Goal: Information Seeking & Learning: Learn about a topic

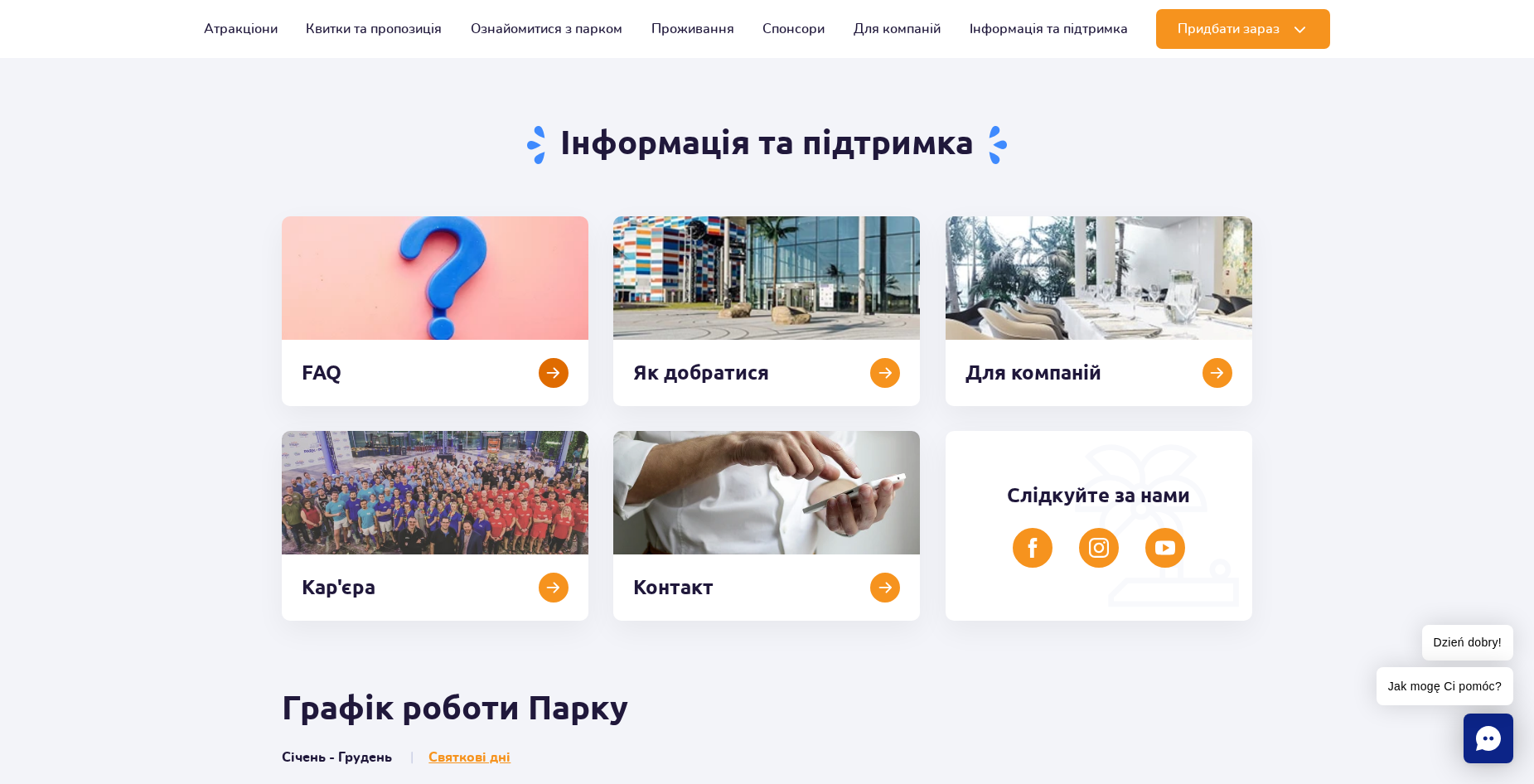
scroll to position [332, 0]
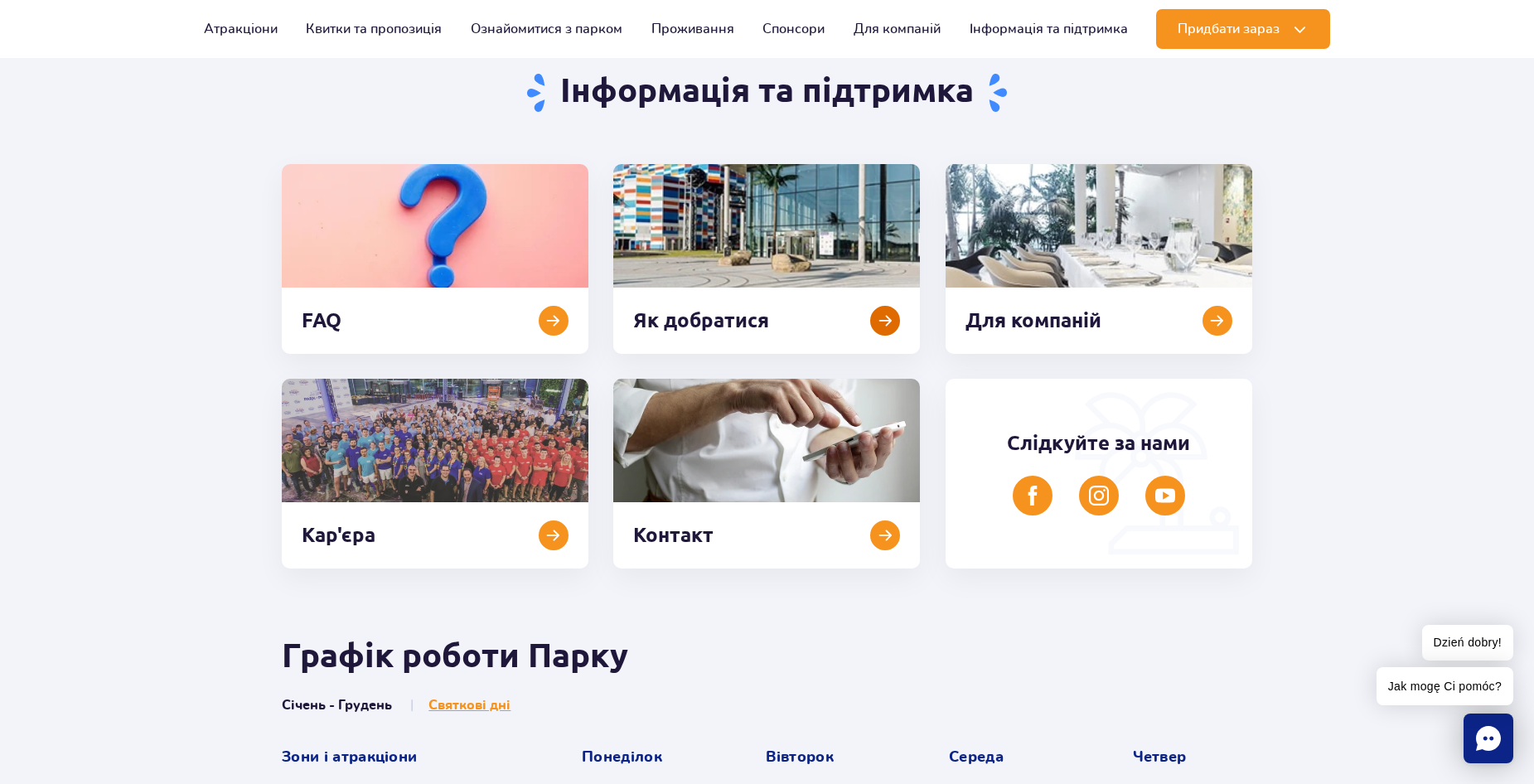
click at [706, 233] on link at bounding box center [766, 259] width 307 height 190
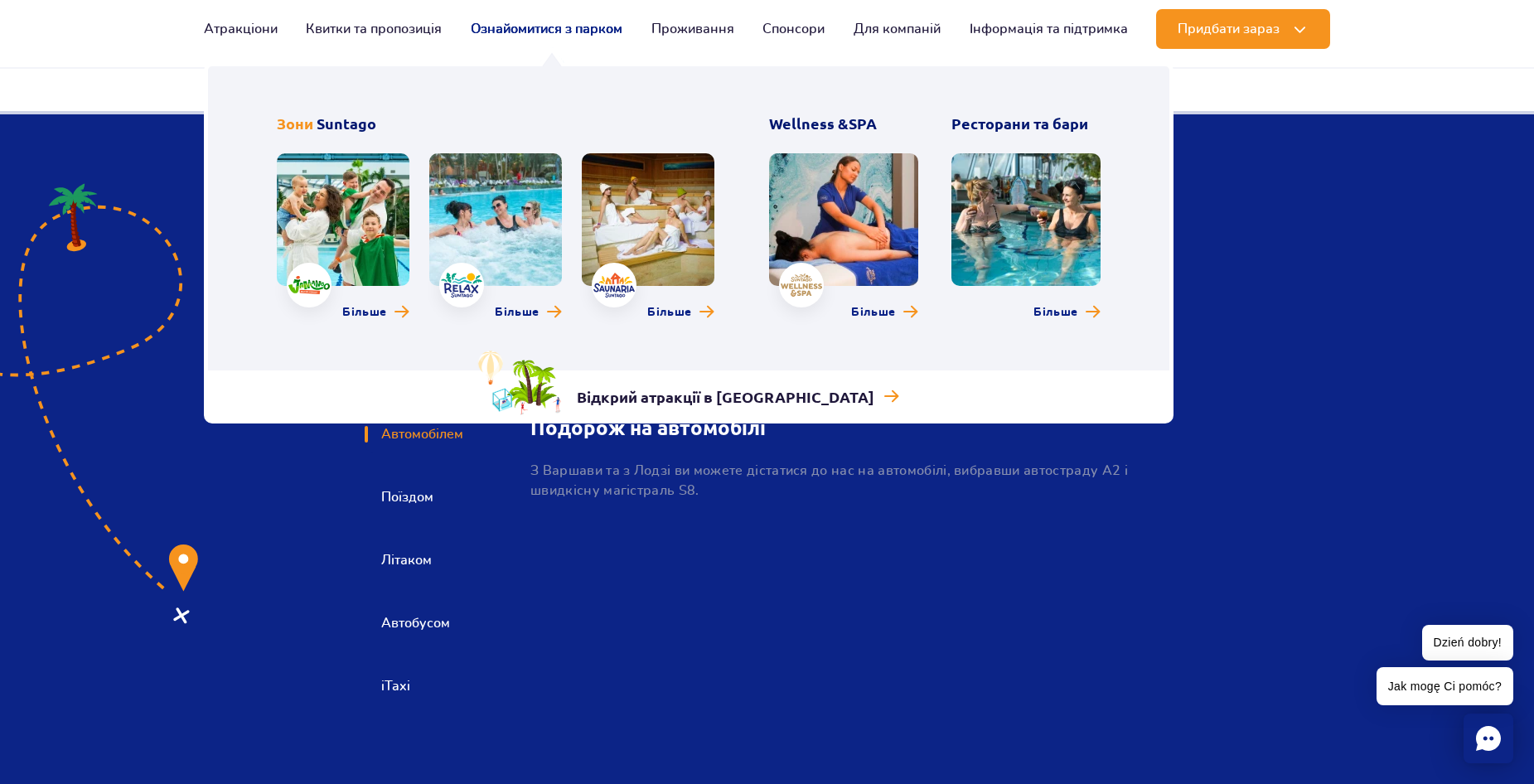
click at [497, 26] on link "Ознайомитися з парком" at bounding box center [546, 29] width 152 height 40
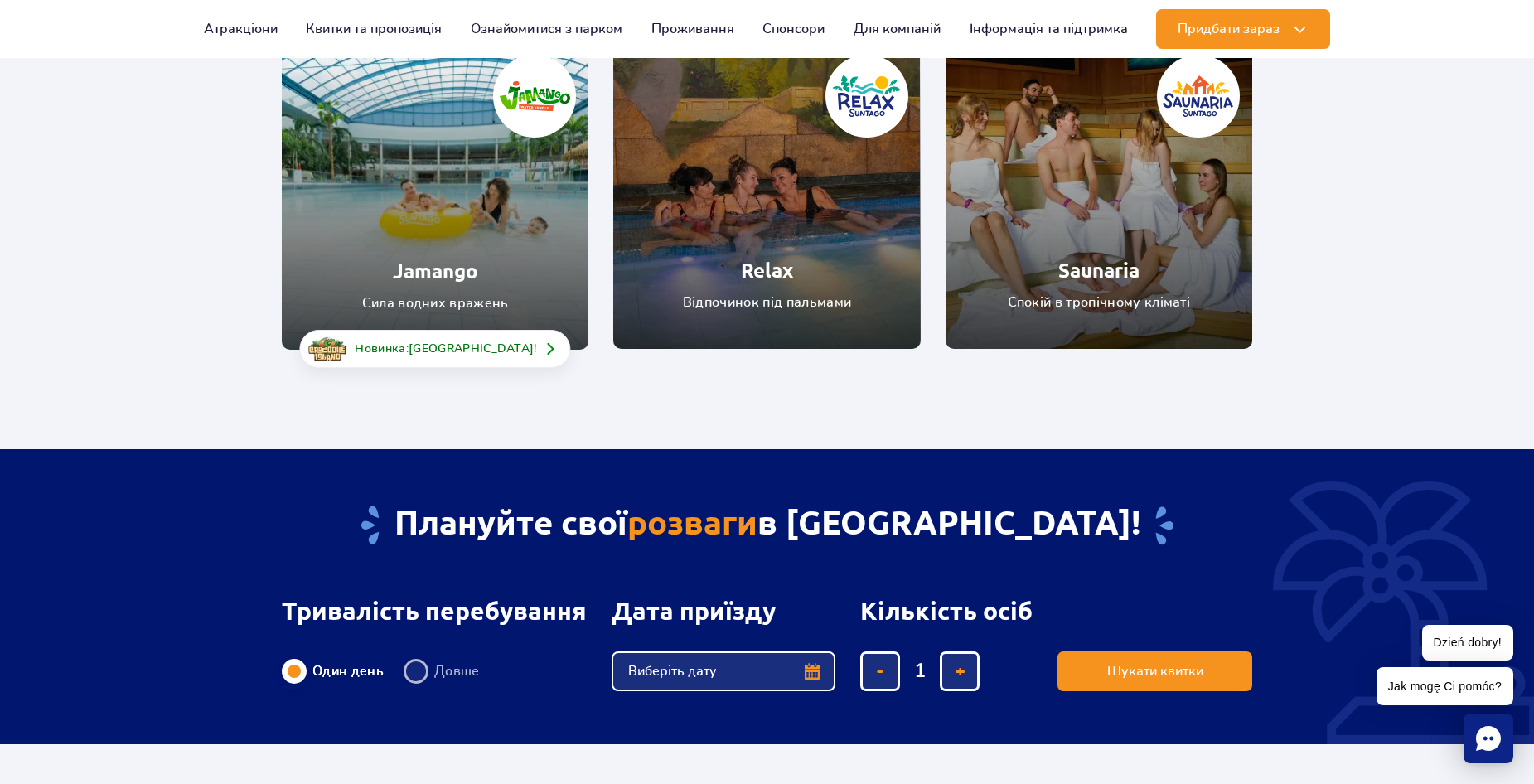
scroll to position [248, 0]
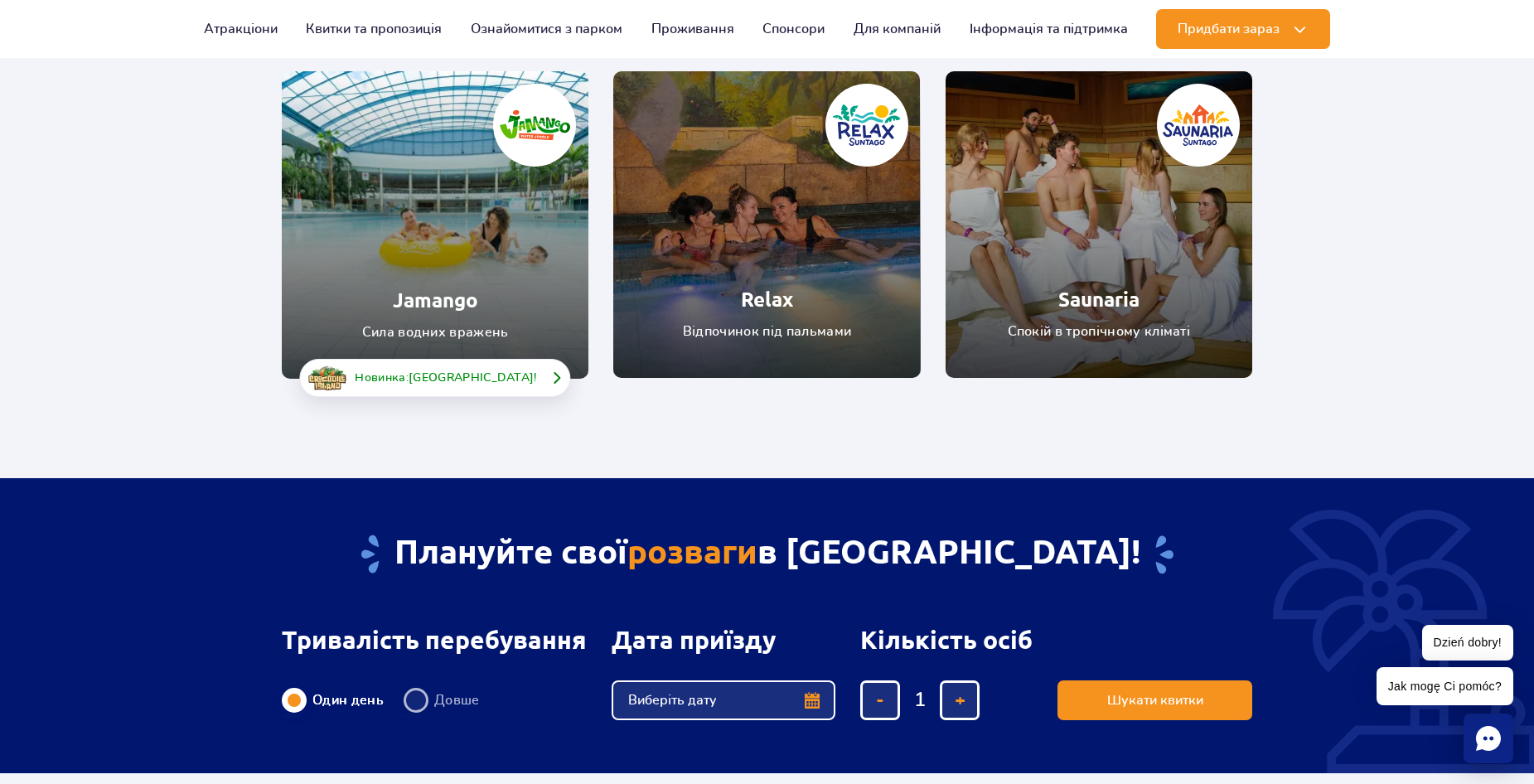
click at [484, 375] on span "[GEOGRAPHIC_DATA]" at bounding box center [470, 378] width 125 height 11
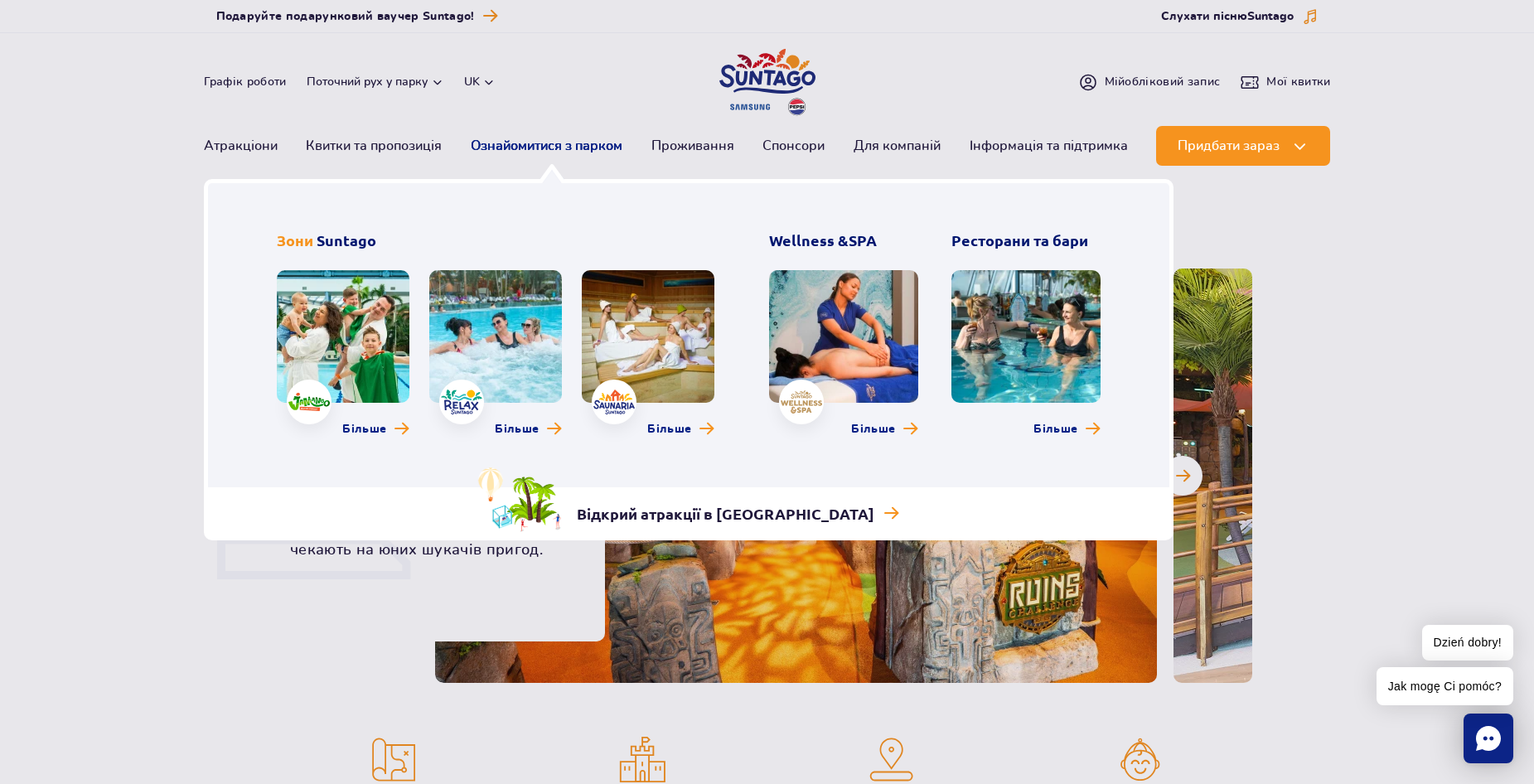
click at [564, 143] on link "Ознайомитися з парком" at bounding box center [546, 145] width 152 height 40
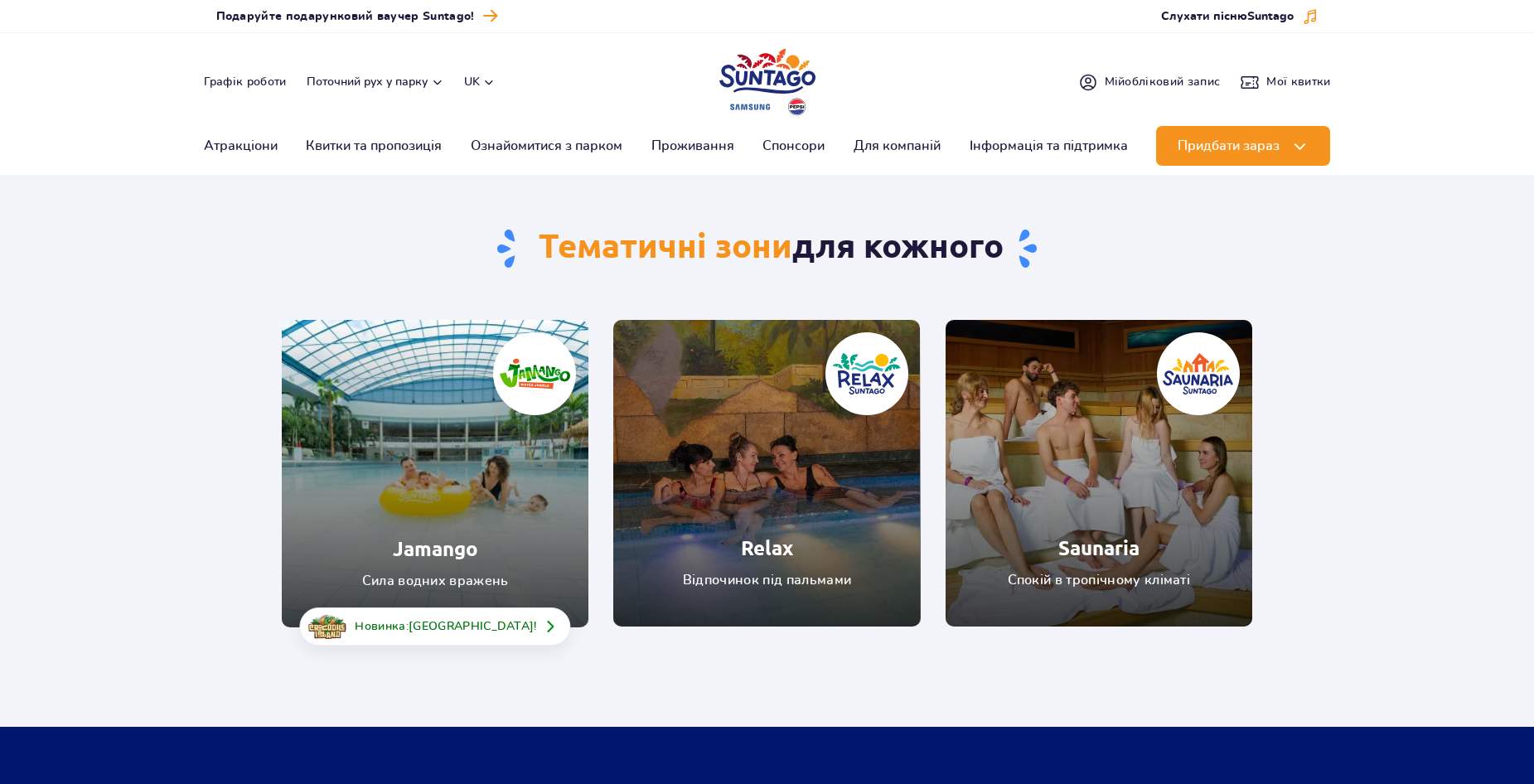
click at [491, 503] on link "Jamango" at bounding box center [435, 473] width 307 height 307
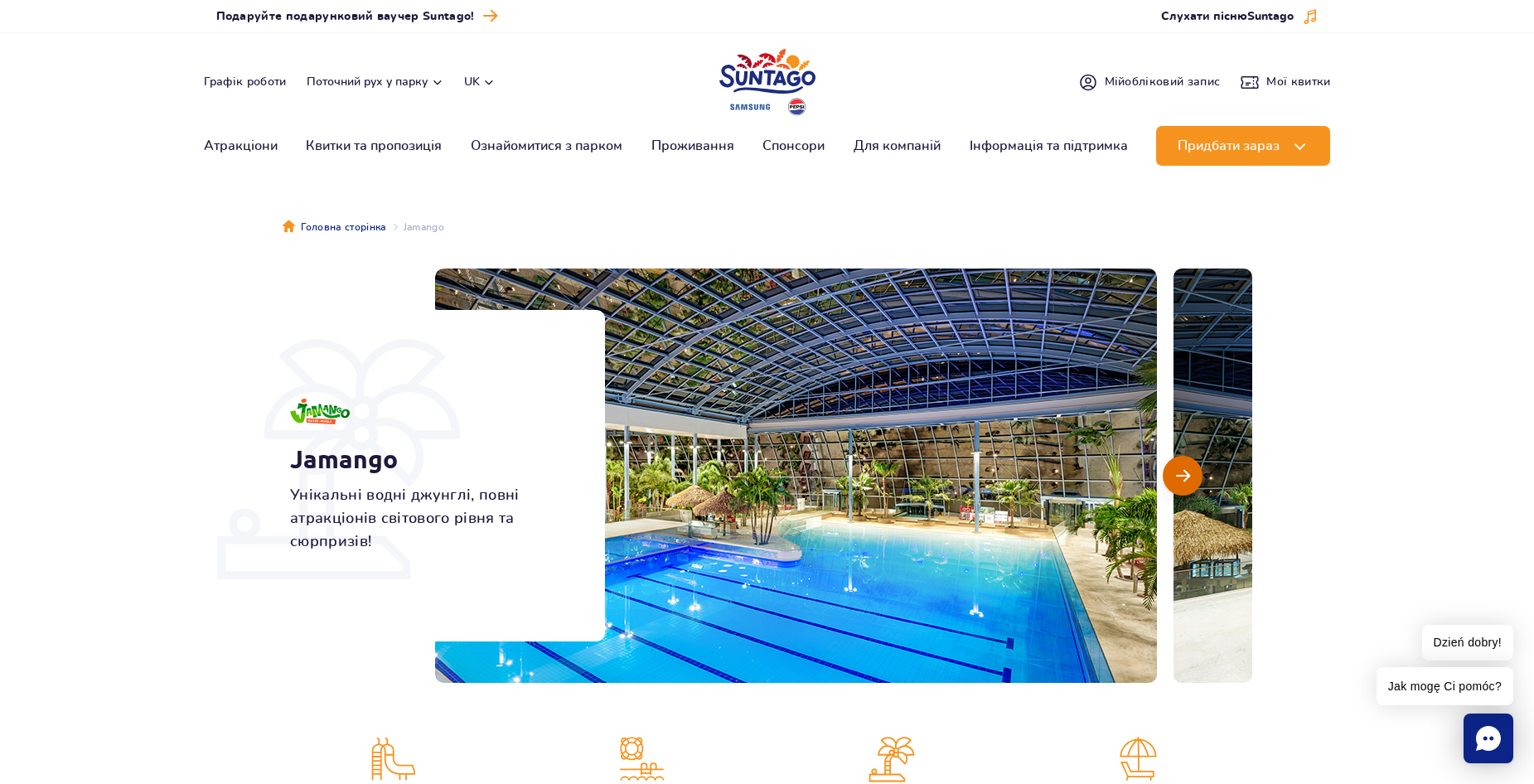
click at [1174, 483] on button "Наступний слайд" at bounding box center [1183, 476] width 40 height 40
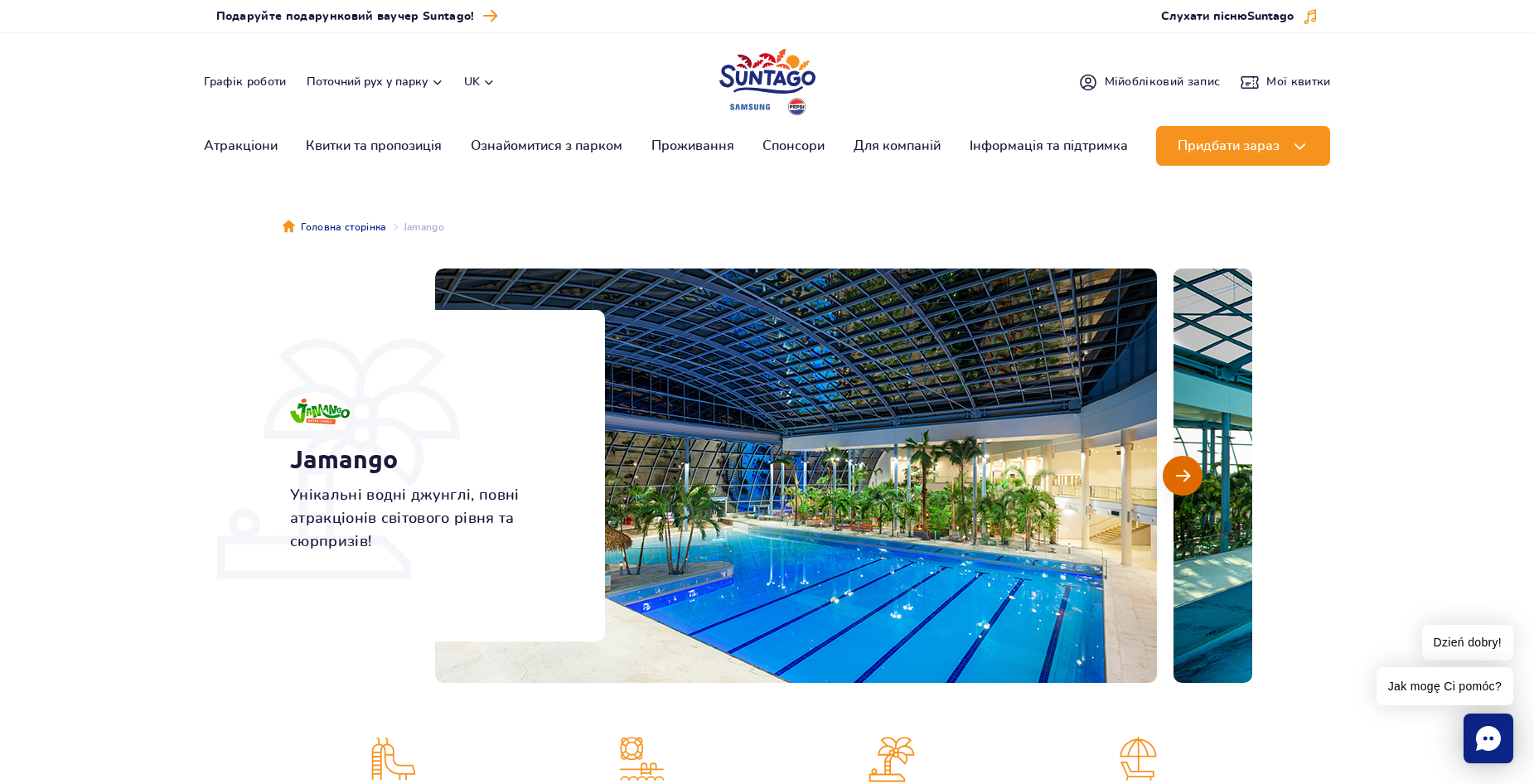
click at [1174, 483] on button "Наступний слайд" at bounding box center [1183, 476] width 40 height 40
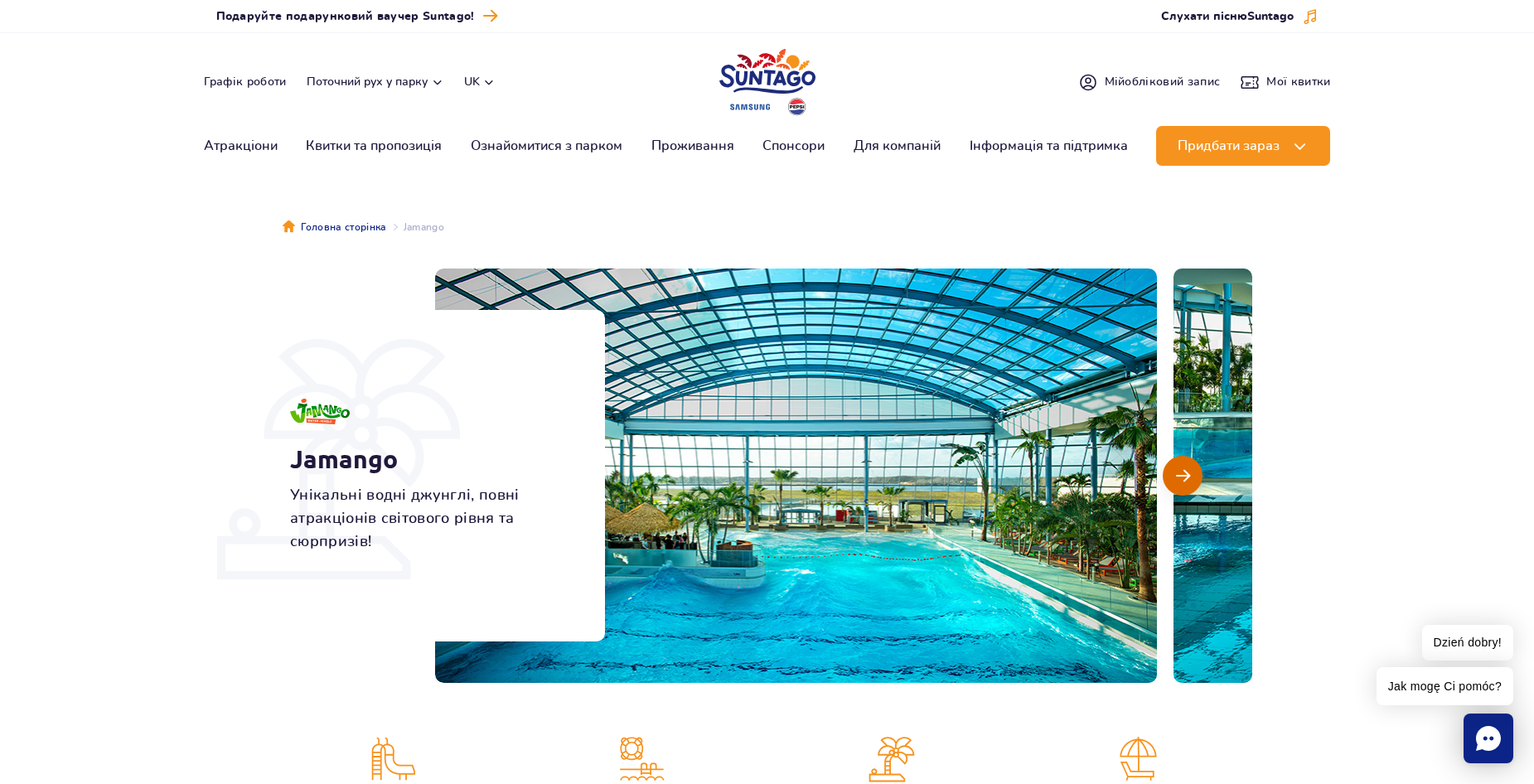
click at [1174, 483] on button "Наступний слайд" at bounding box center [1183, 476] width 40 height 40
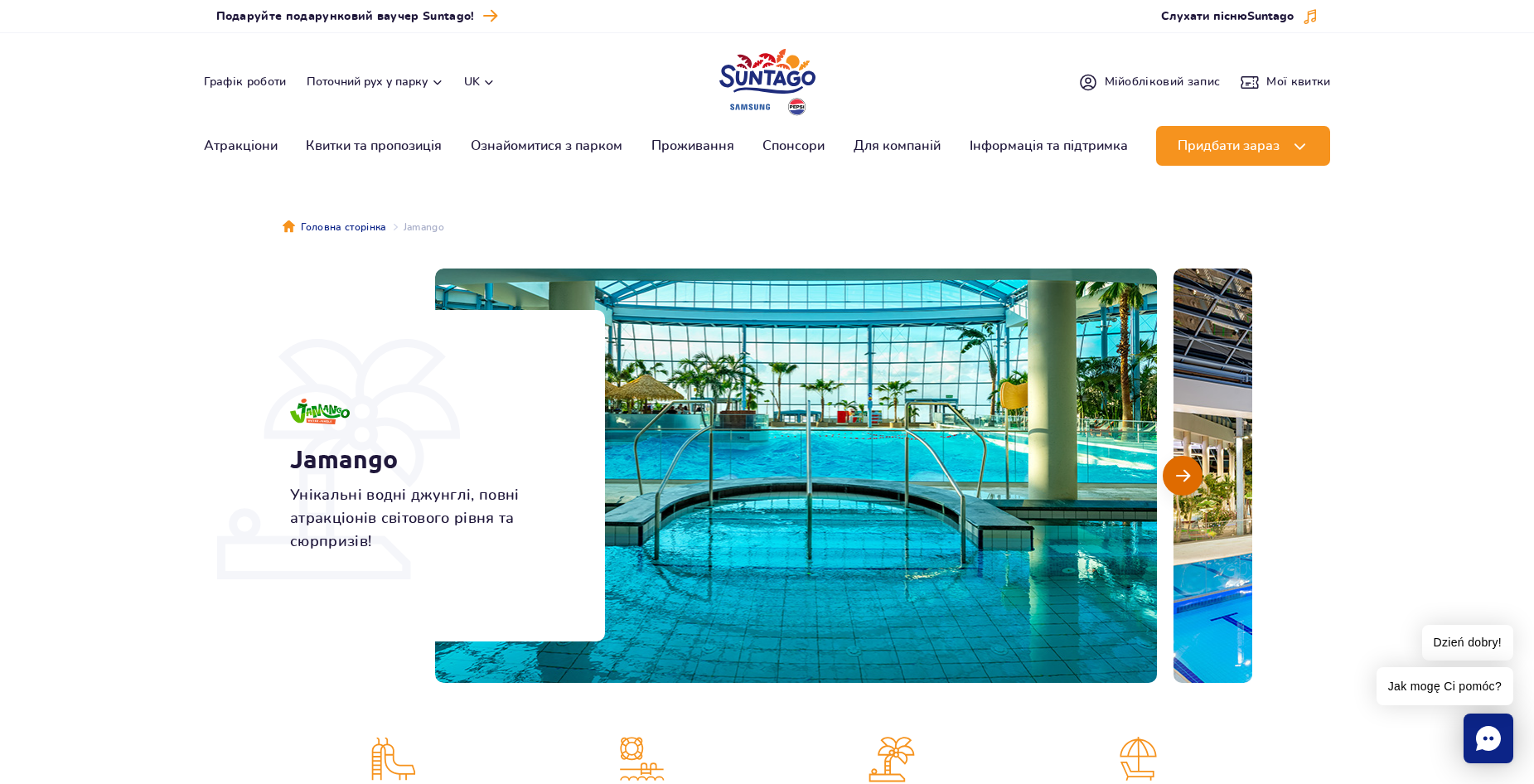
click at [1174, 483] on button "Наступний слайд" at bounding box center [1183, 476] width 40 height 40
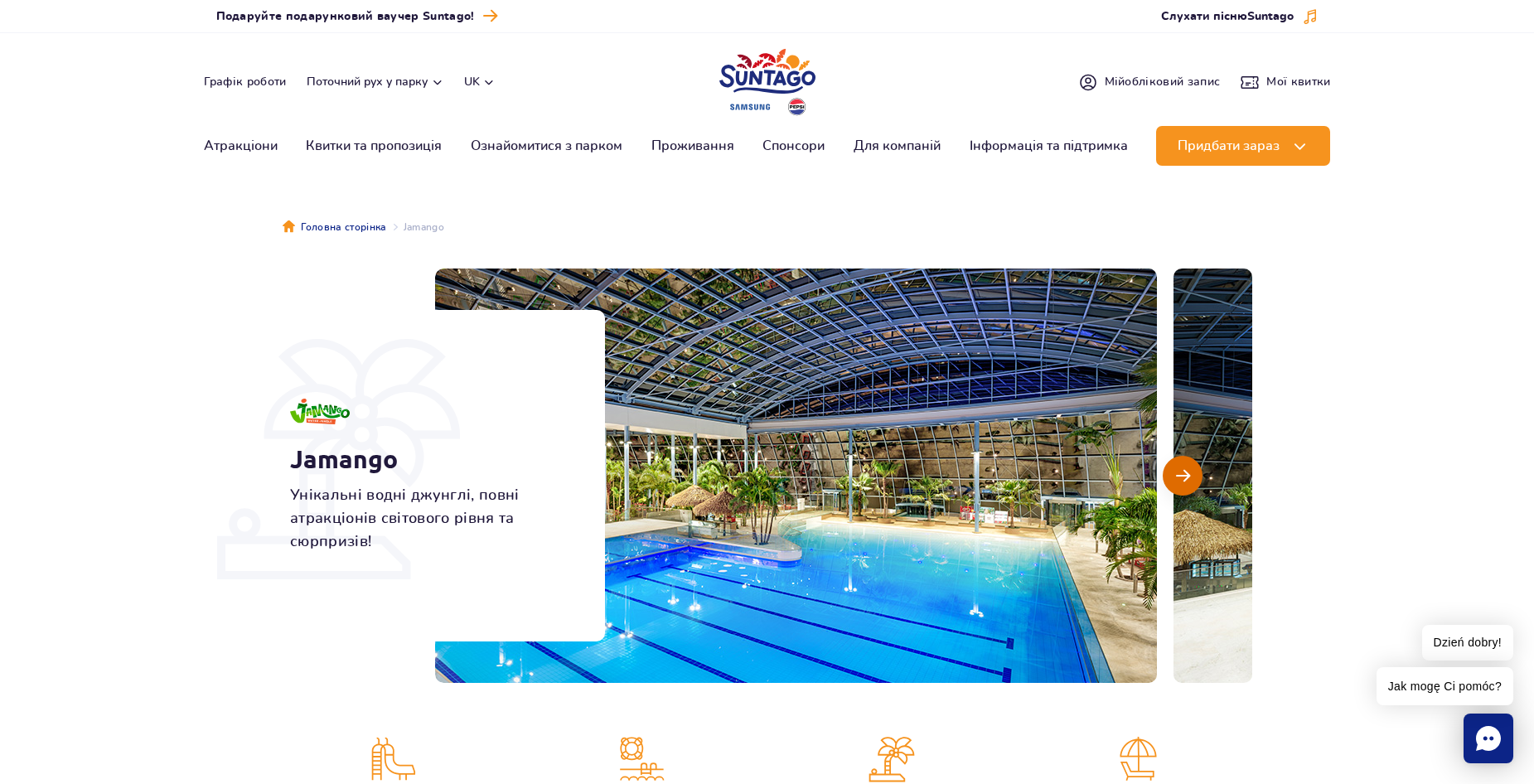
click at [1174, 483] on button "Наступний слайд" at bounding box center [1183, 476] width 40 height 40
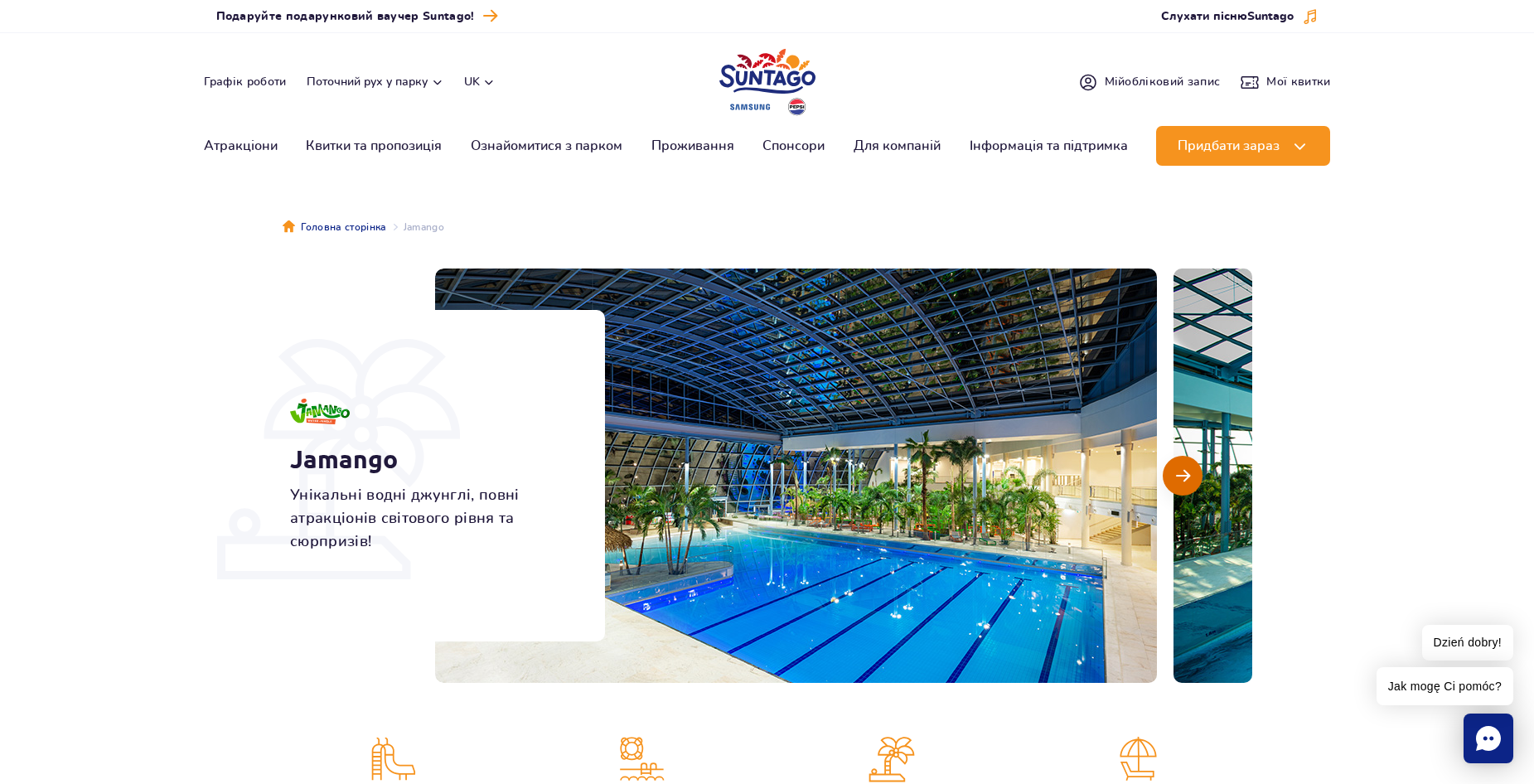
click at [1174, 483] on button "Наступний слайд" at bounding box center [1183, 476] width 40 height 40
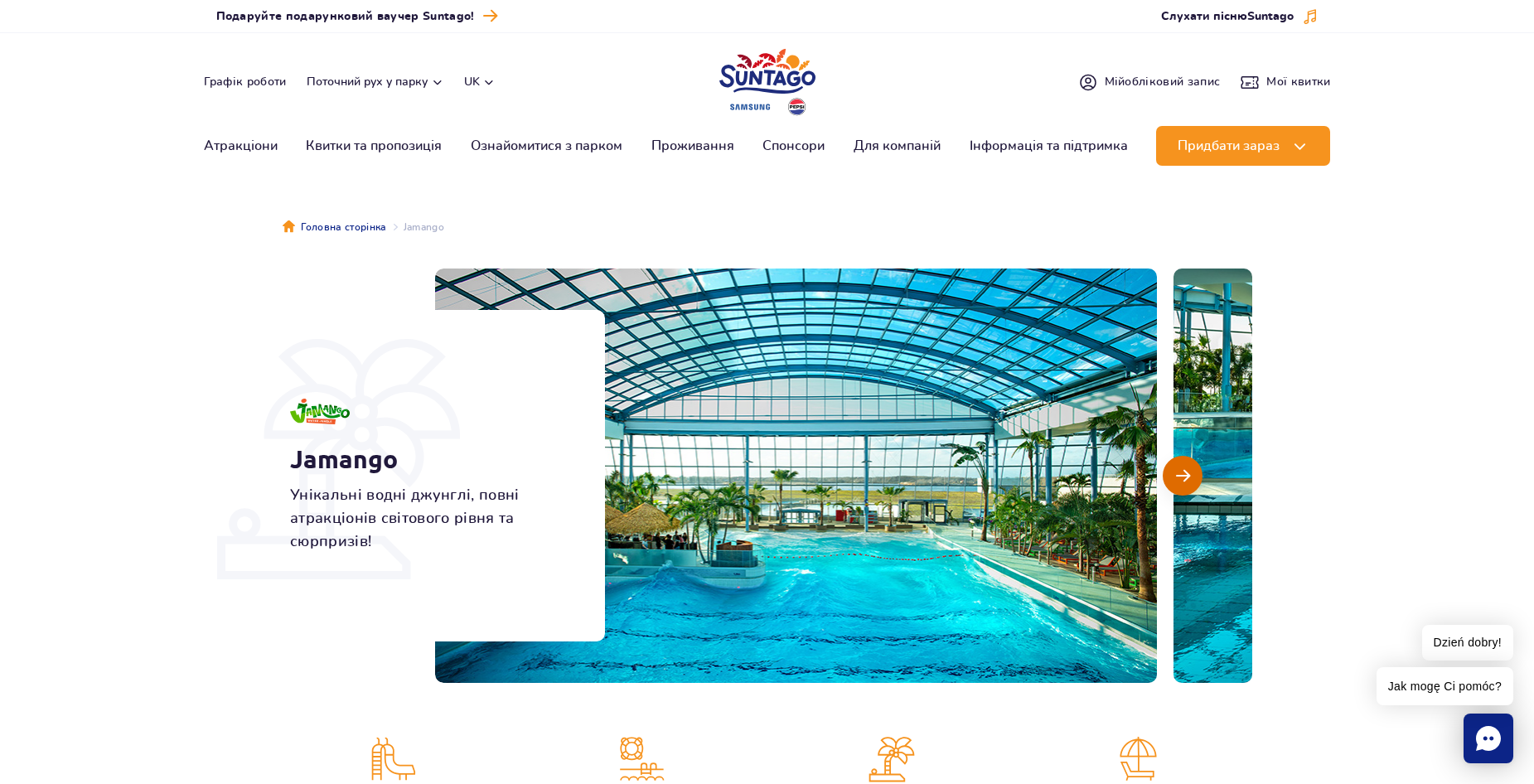
click at [1174, 483] on button "Наступний слайд" at bounding box center [1183, 476] width 40 height 40
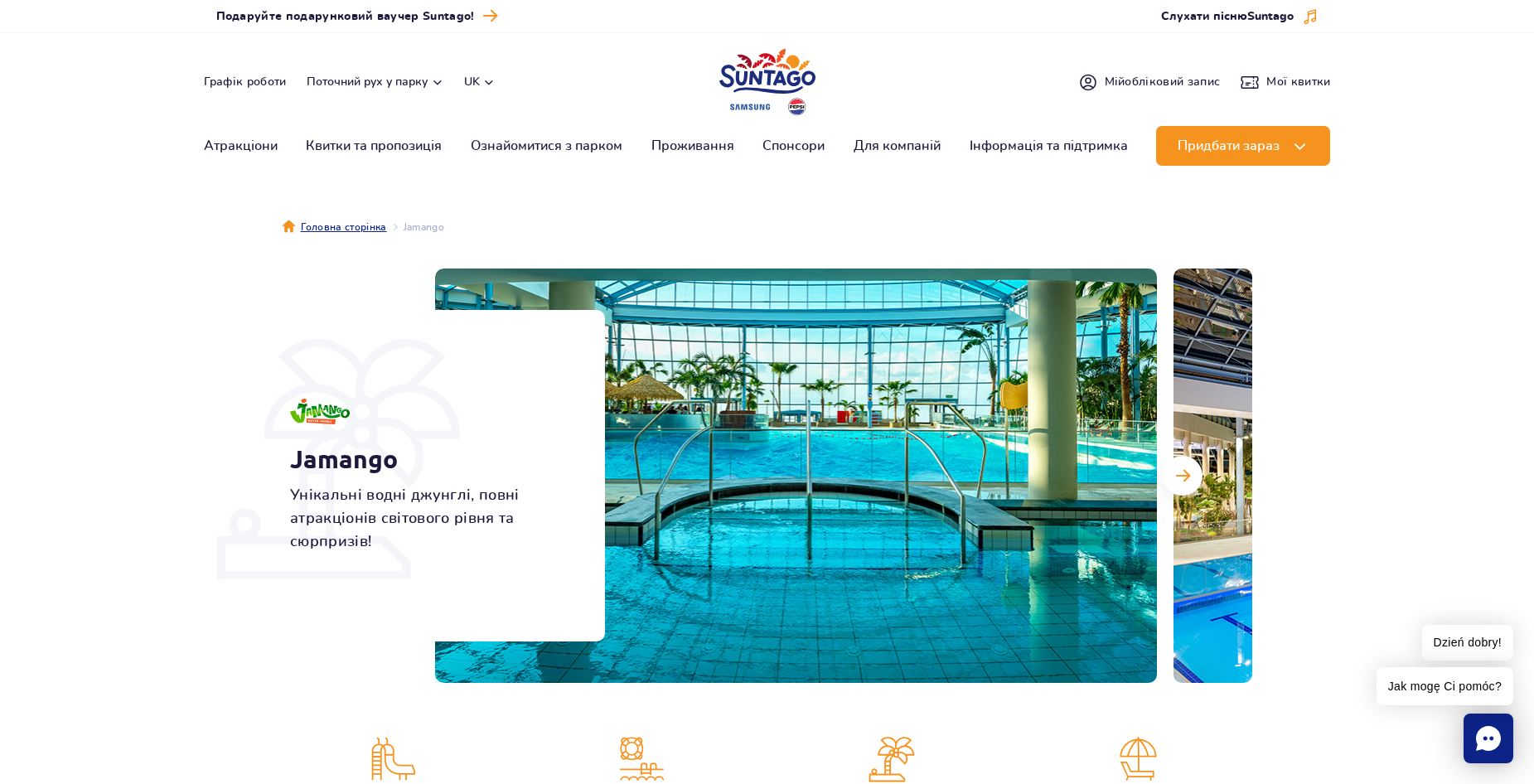
click at [352, 225] on link "Головна сторінка" at bounding box center [334, 228] width 105 height 17
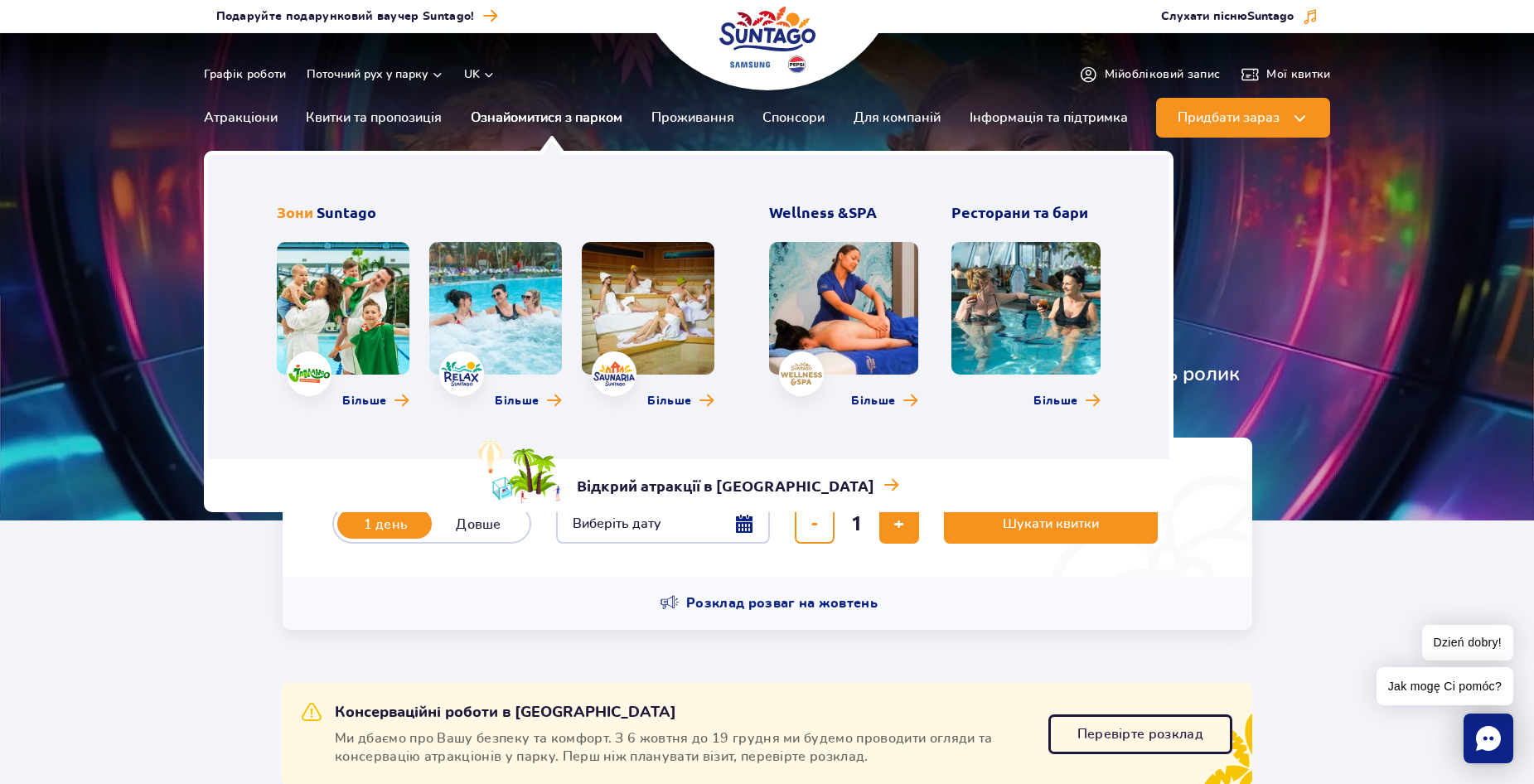
click at [556, 111] on link "Ознайомитися з парком" at bounding box center [546, 118] width 152 height 40
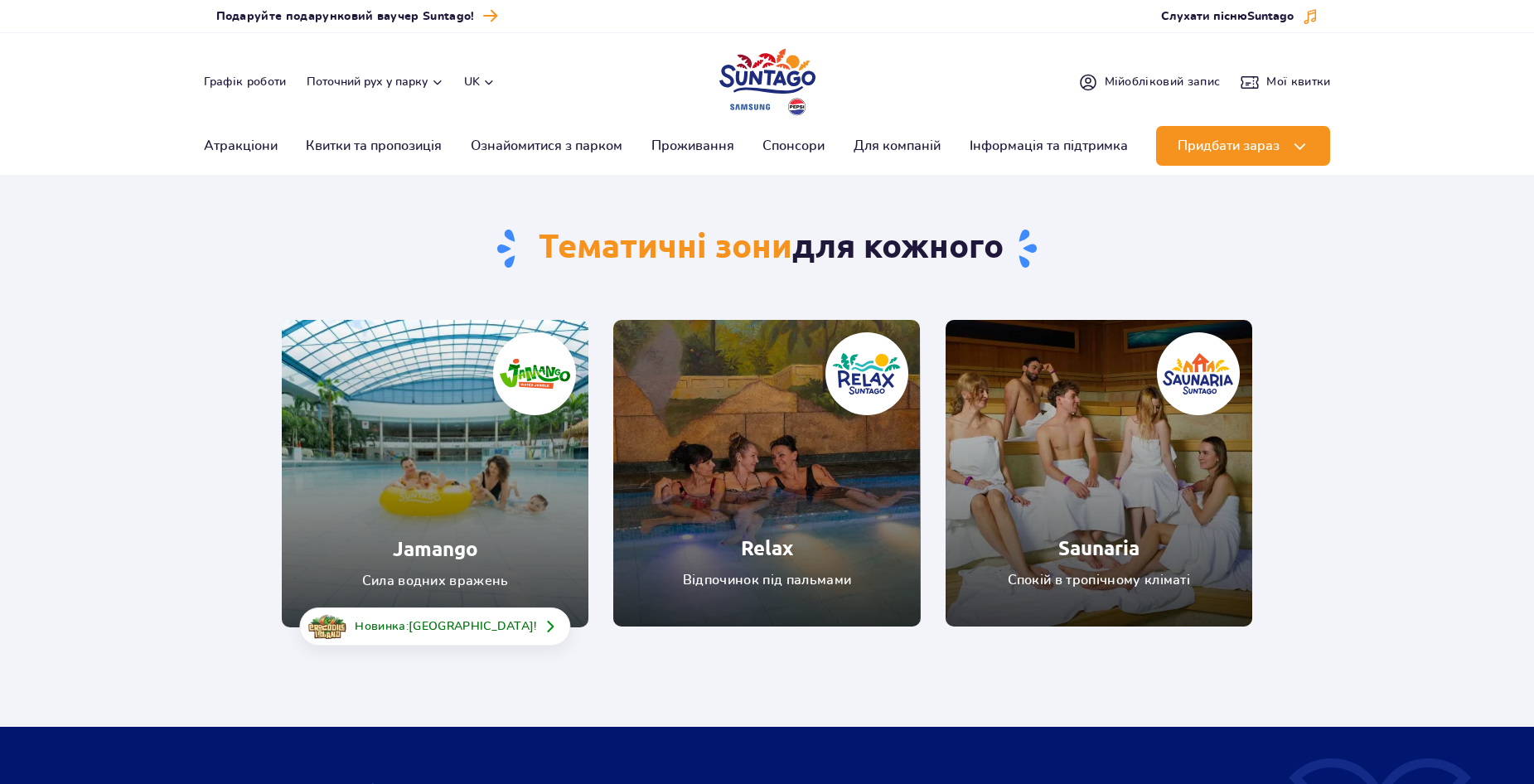
click at [770, 485] on link "Relax" at bounding box center [766, 473] width 307 height 307
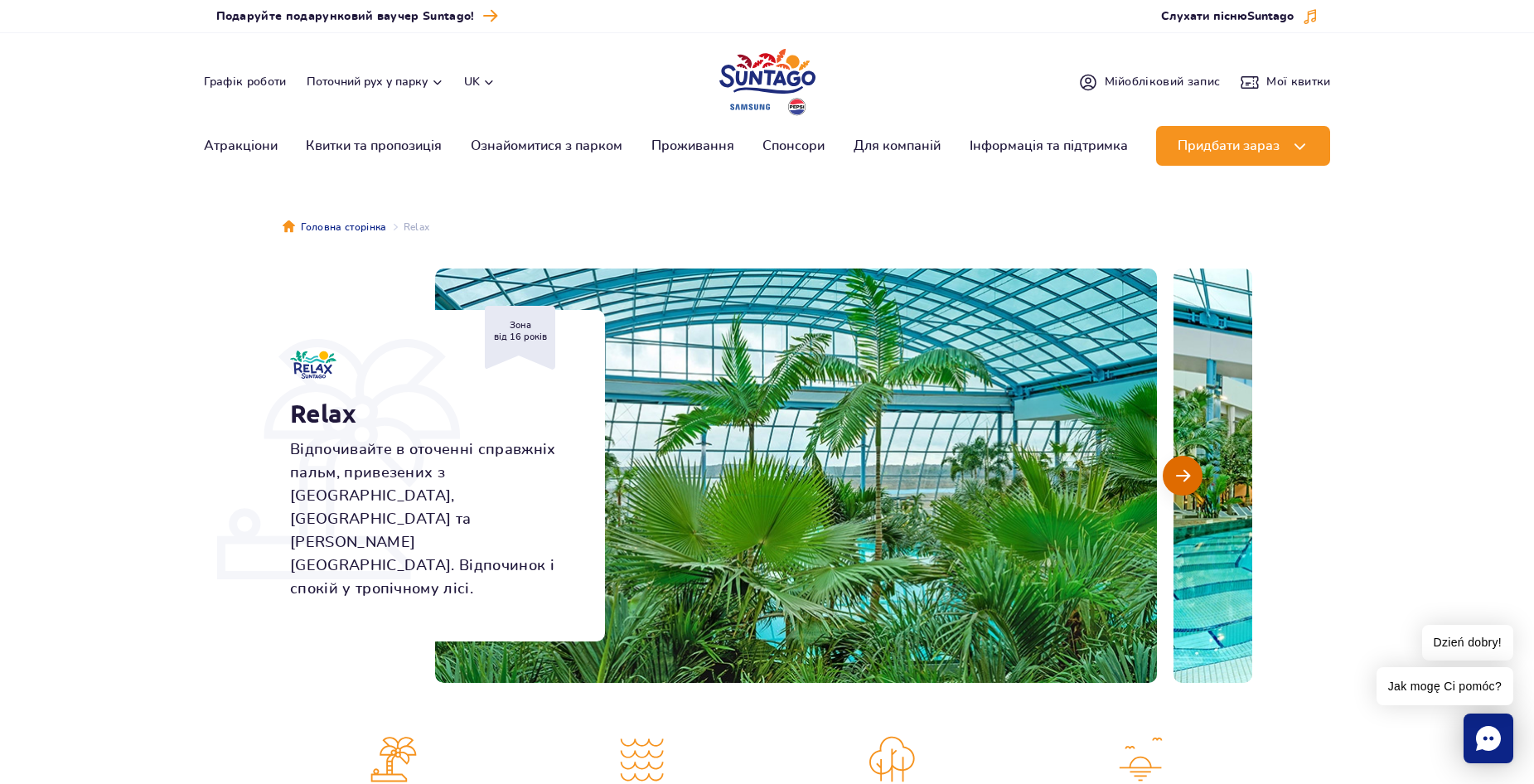
click at [1180, 478] on span "Наступний слайд" at bounding box center [1183, 476] width 14 height 15
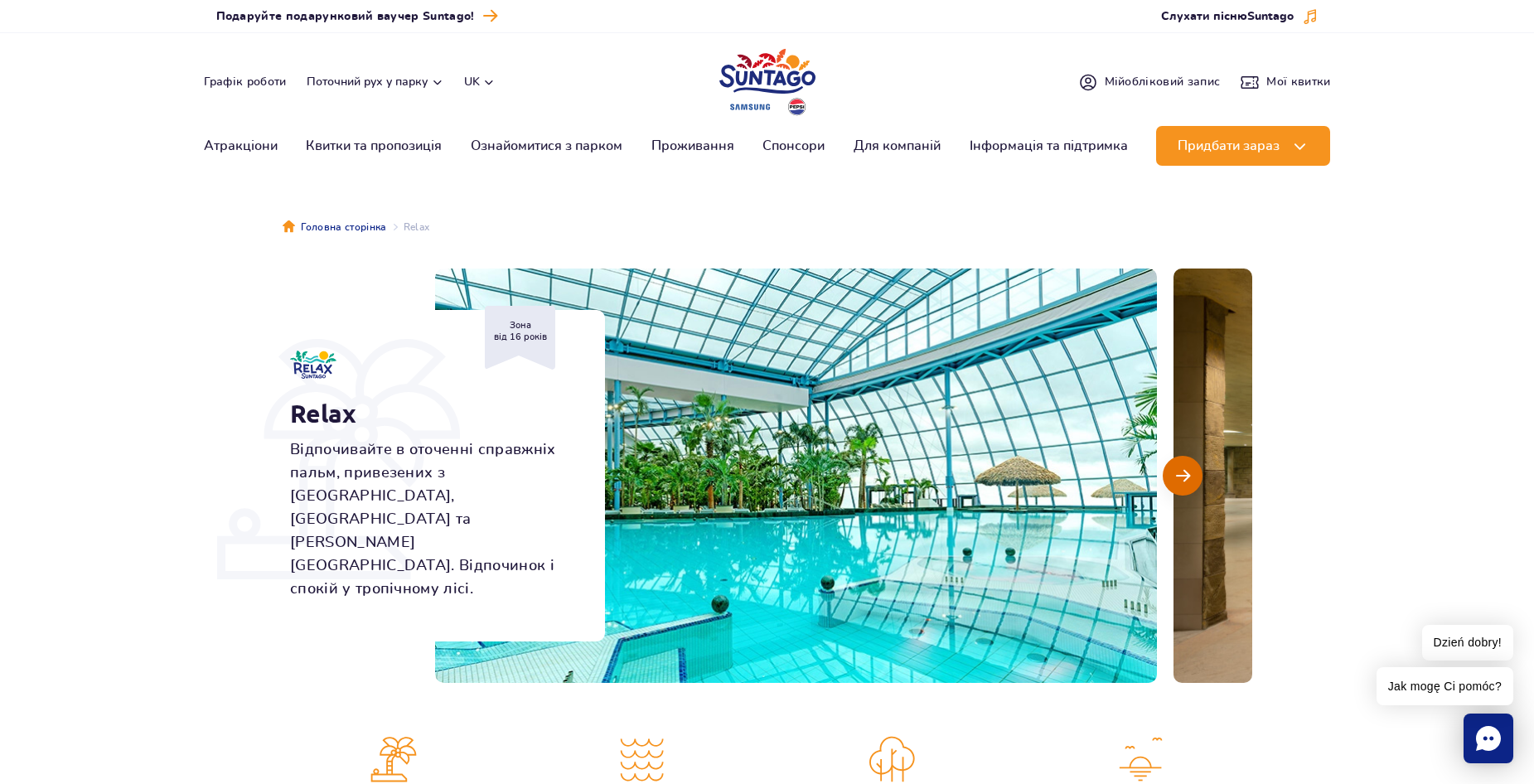
click at [1180, 478] on span "Наступний слайд" at bounding box center [1183, 476] width 14 height 15
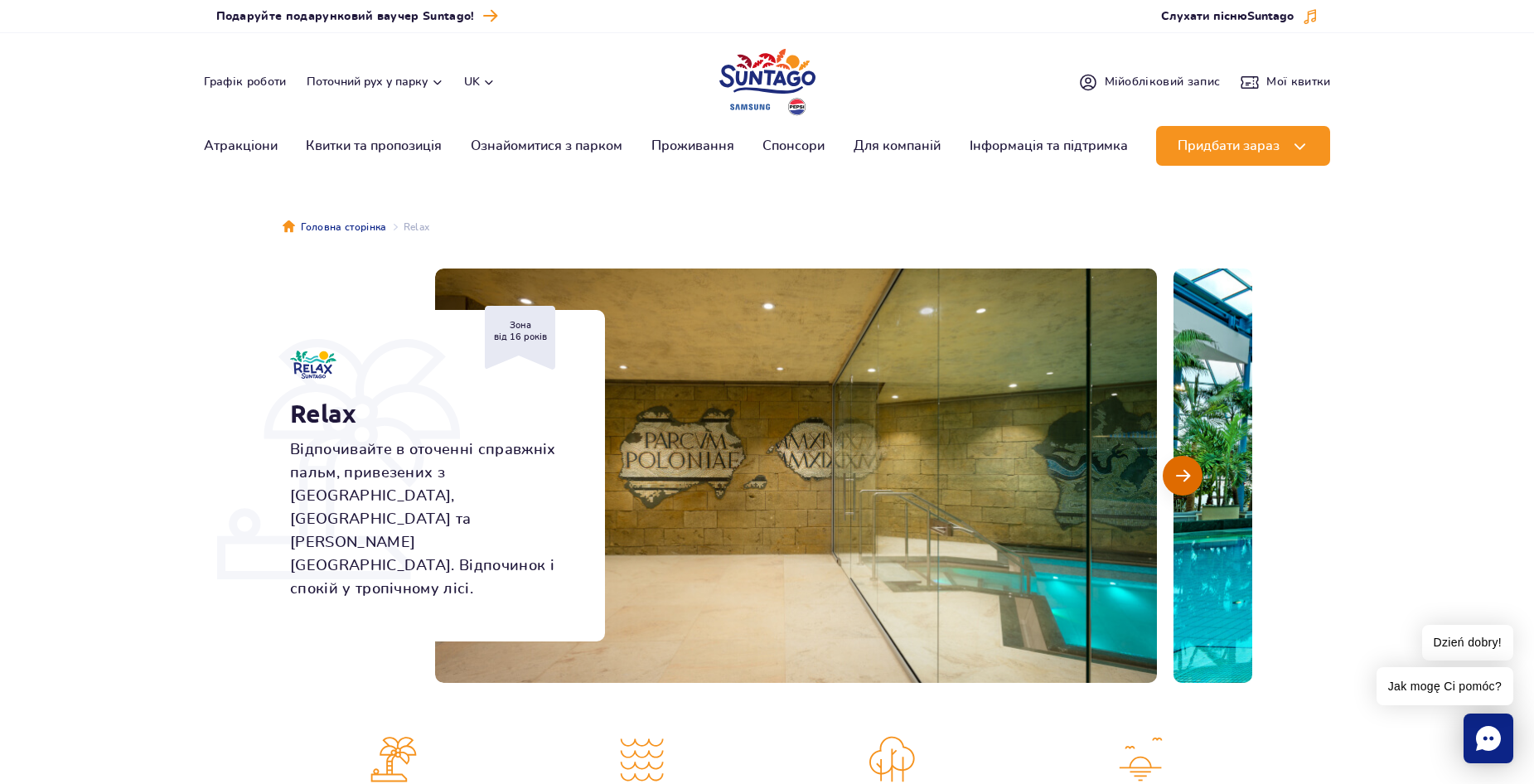
click at [1180, 478] on span "Наступний слайд" at bounding box center [1183, 476] width 14 height 15
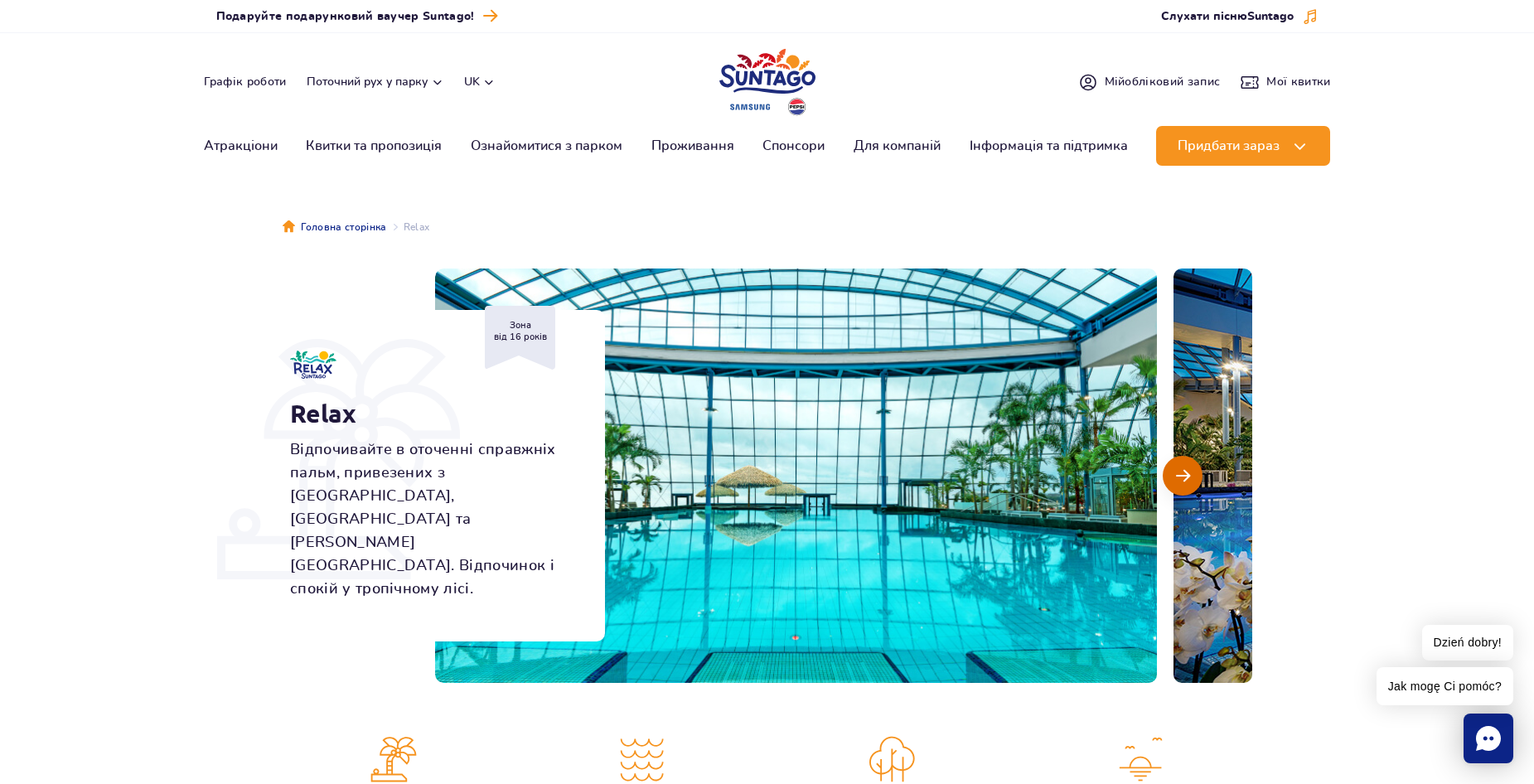
click at [1180, 478] on span "Наступний слайд" at bounding box center [1183, 476] width 14 height 15
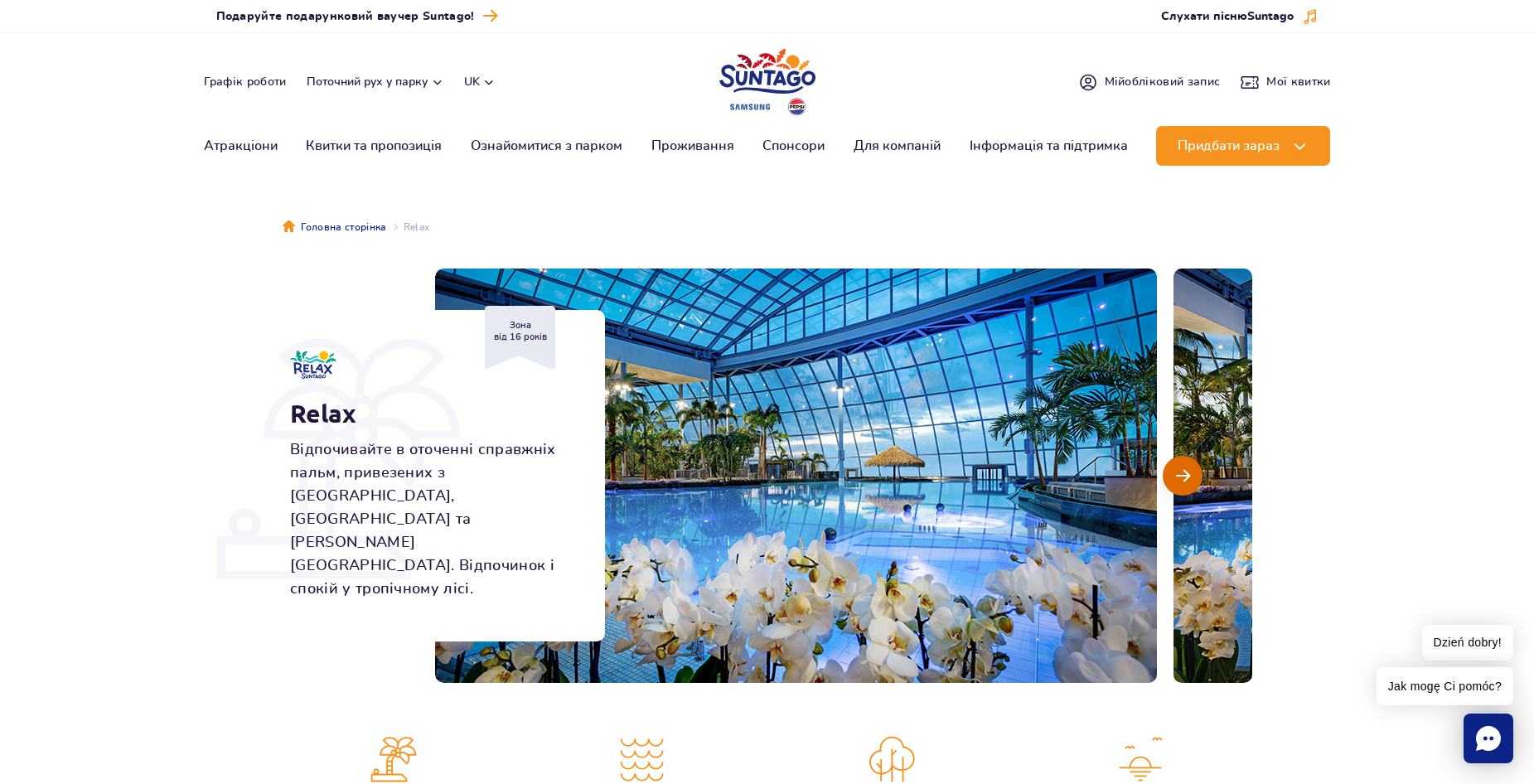
click at [1180, 478] on span "Наступний слайд" at bounding box center [1183, 476] width 14 height 15
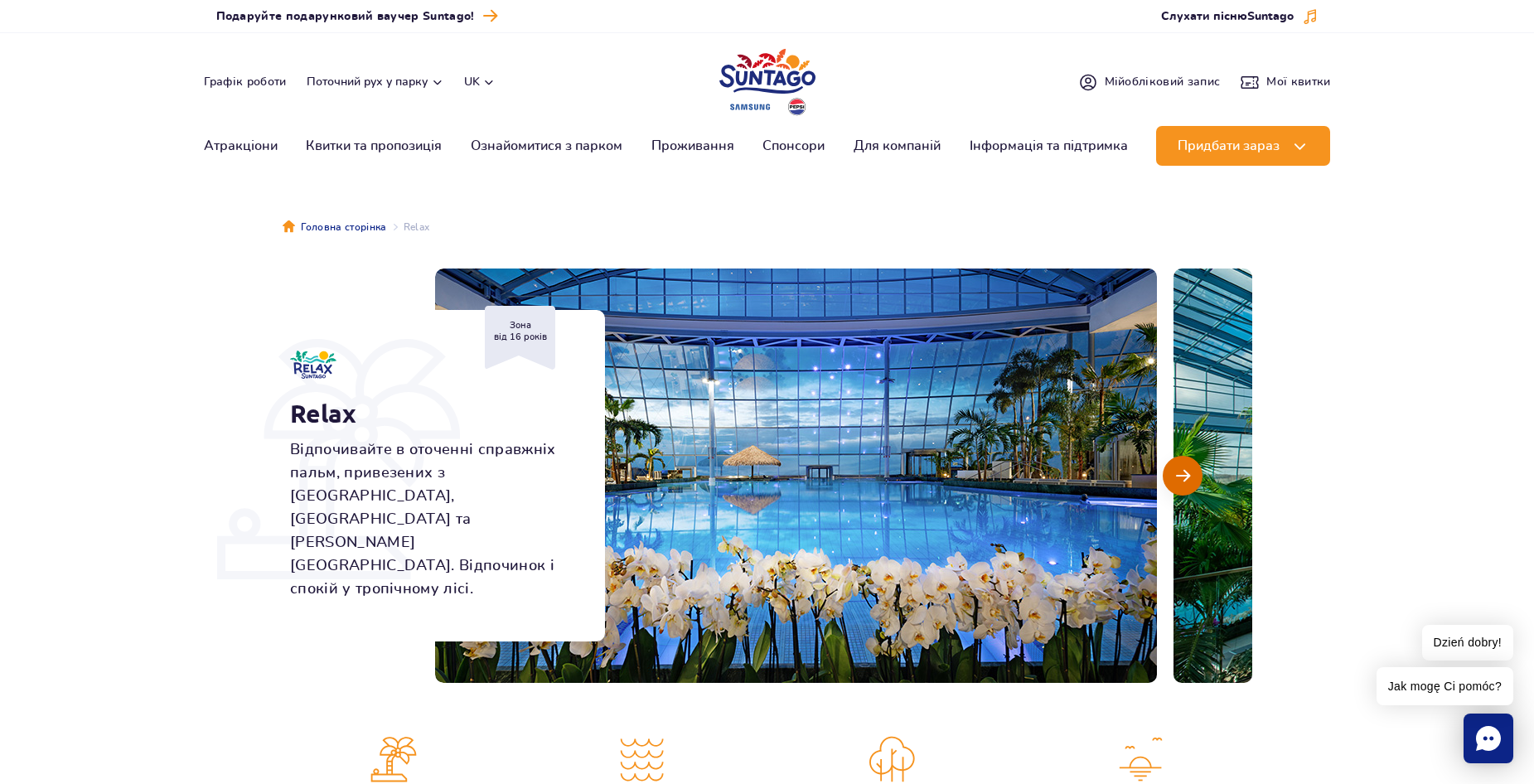
click at [1180, 478] on span "Наступний слайд" at bounding box center [1183, 476] width 14 height 15
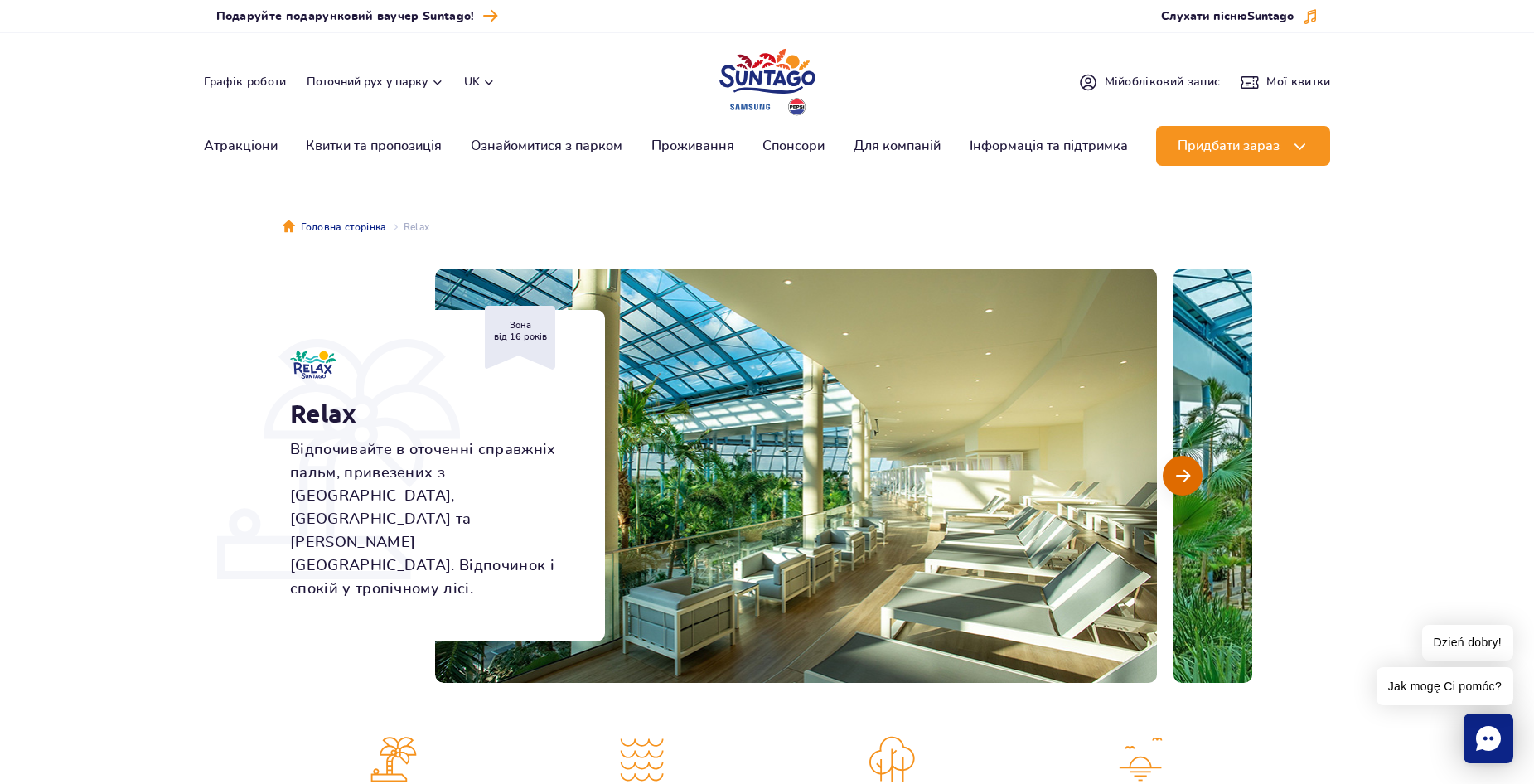
click at [1180, 478] on span "Наступний слайд" at bounding box center [1183, 476] width 14 height 15
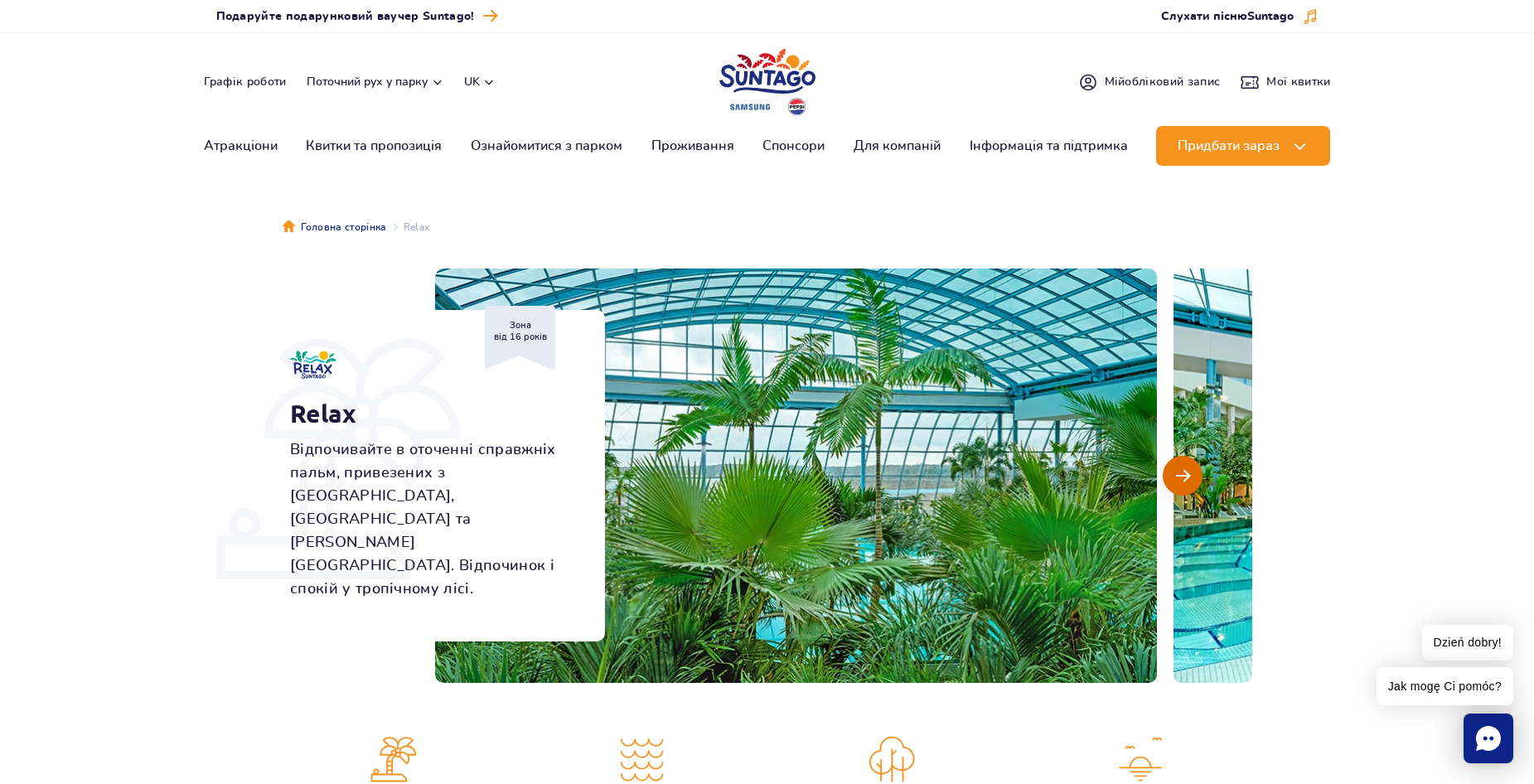
click at [1180, 478] on span "Наступний слайд" at bounding box center [1183, 476] width 14 height 15
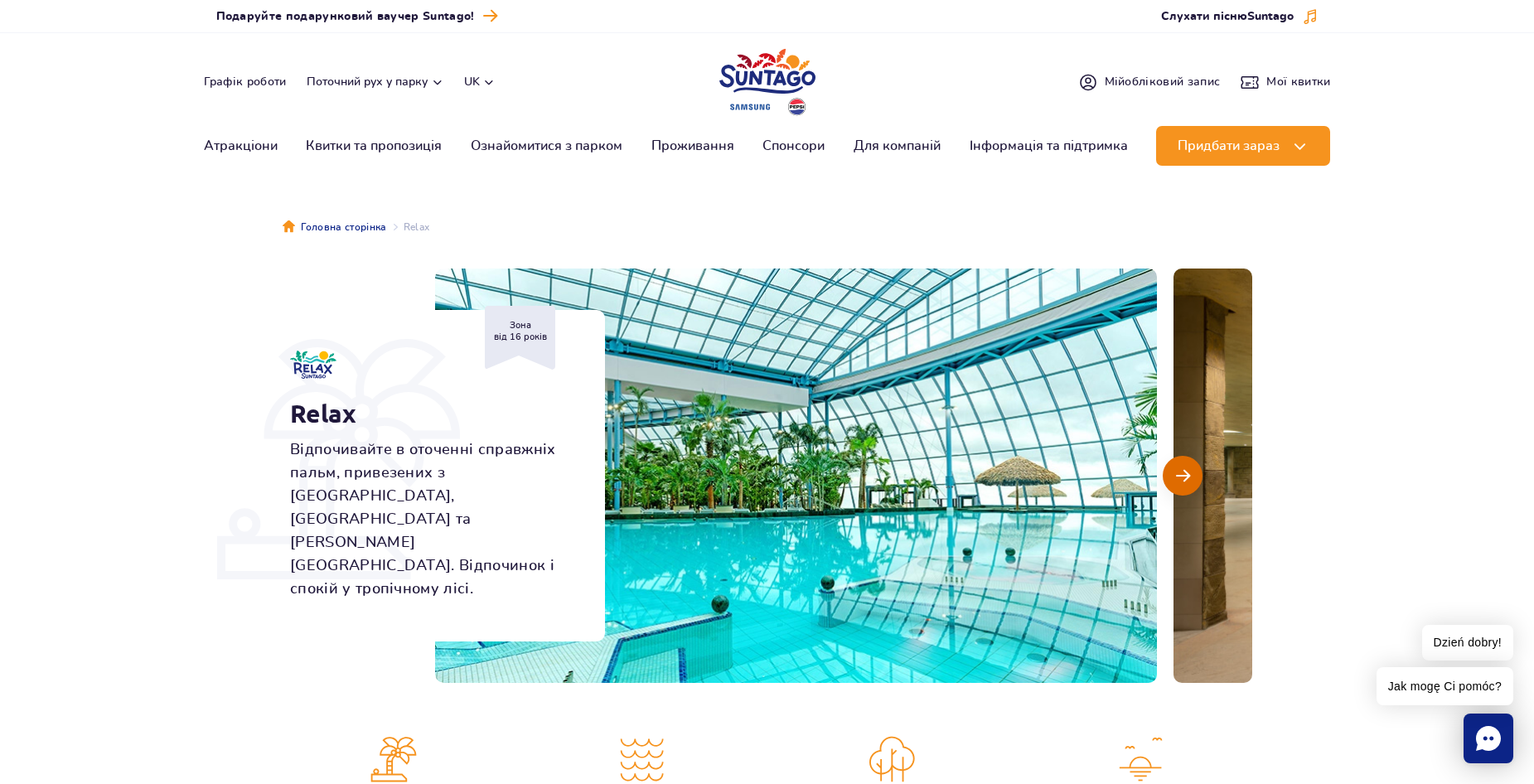
click at [1180, 478] on span "Наступний слайд" at bounding box center [1183, 476] width 14 height 15
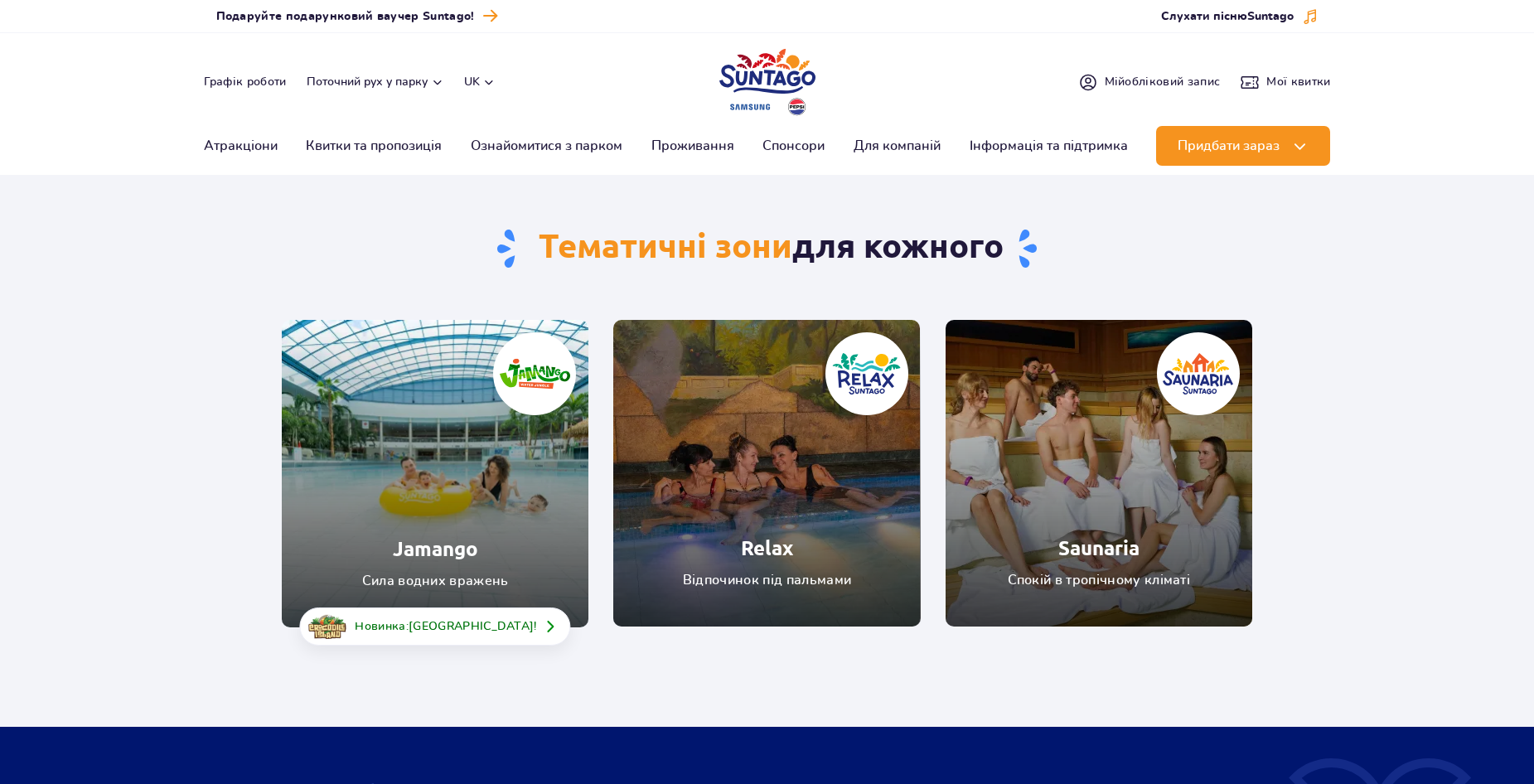
click at [1119, 474] on link "Saunaria" at bounding box center [1099, 473] width 307 height 307
click at [760, 467] on link "Relax" at bounding box center [766, 473] width 307 height 307
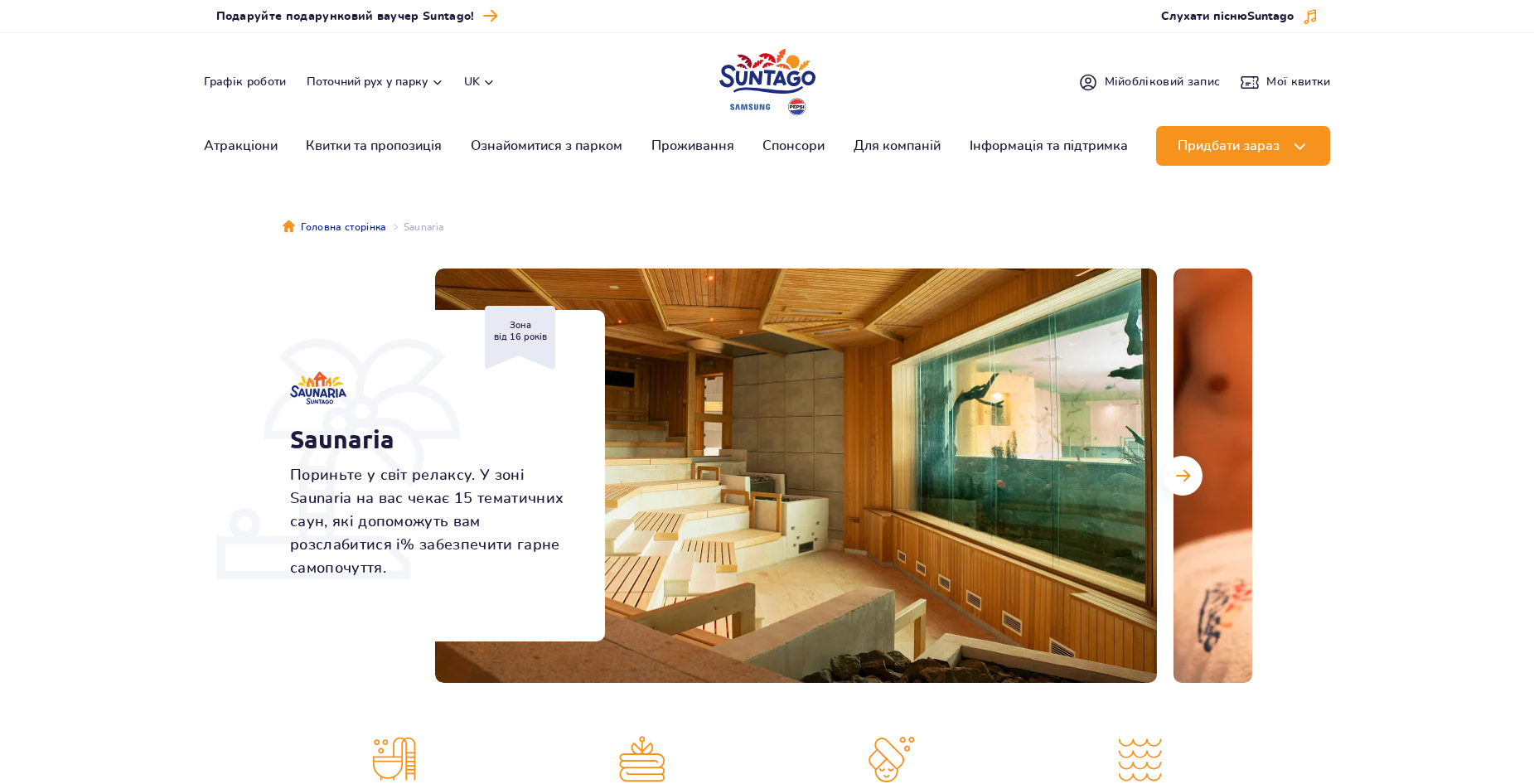
click at [1209, 461] on img at bounding box center [1534, 475] width 722 height 415
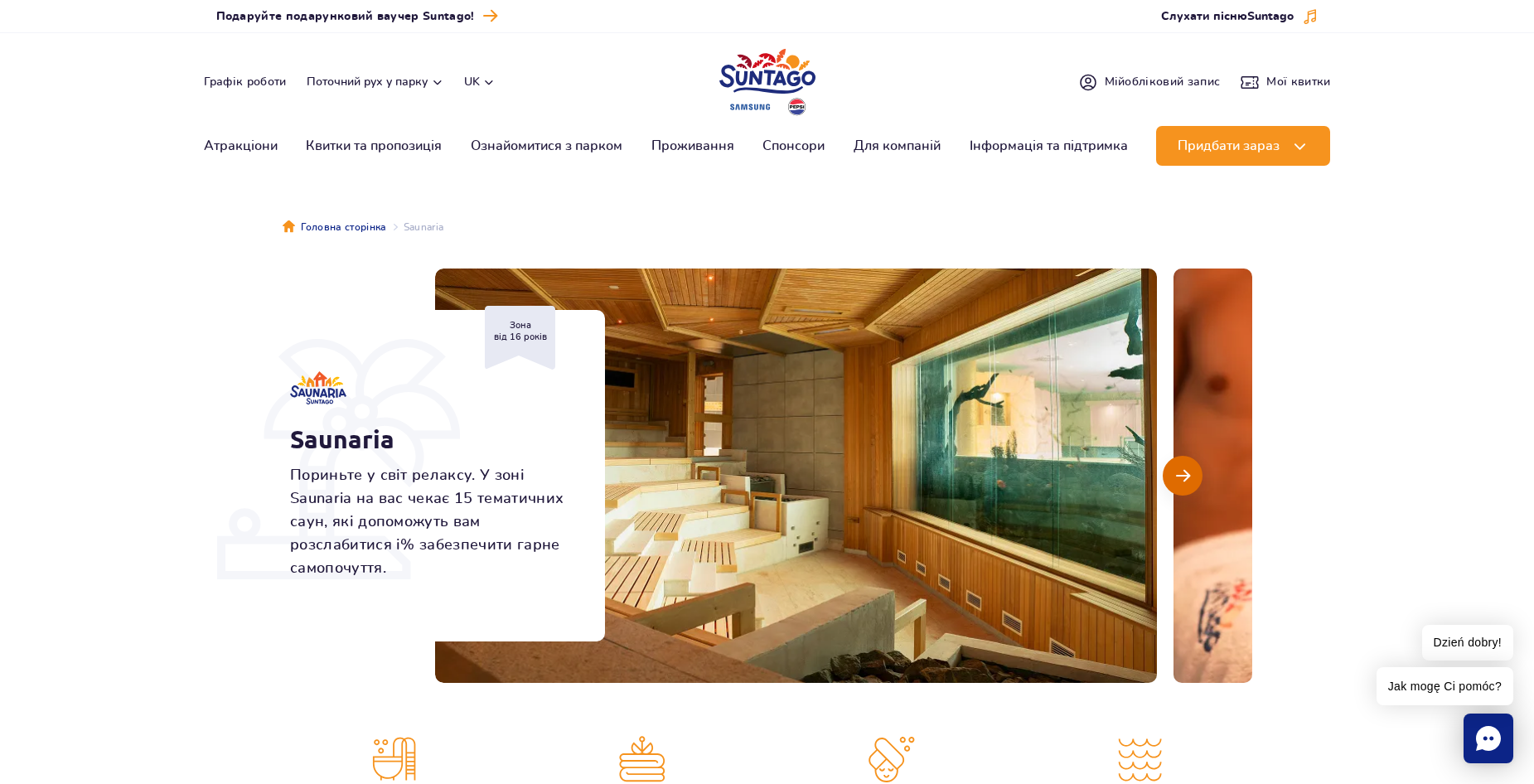
click at [1184, 479] on span "Наступний слайд" at bounding box center [1183, 476] width 14 height 15
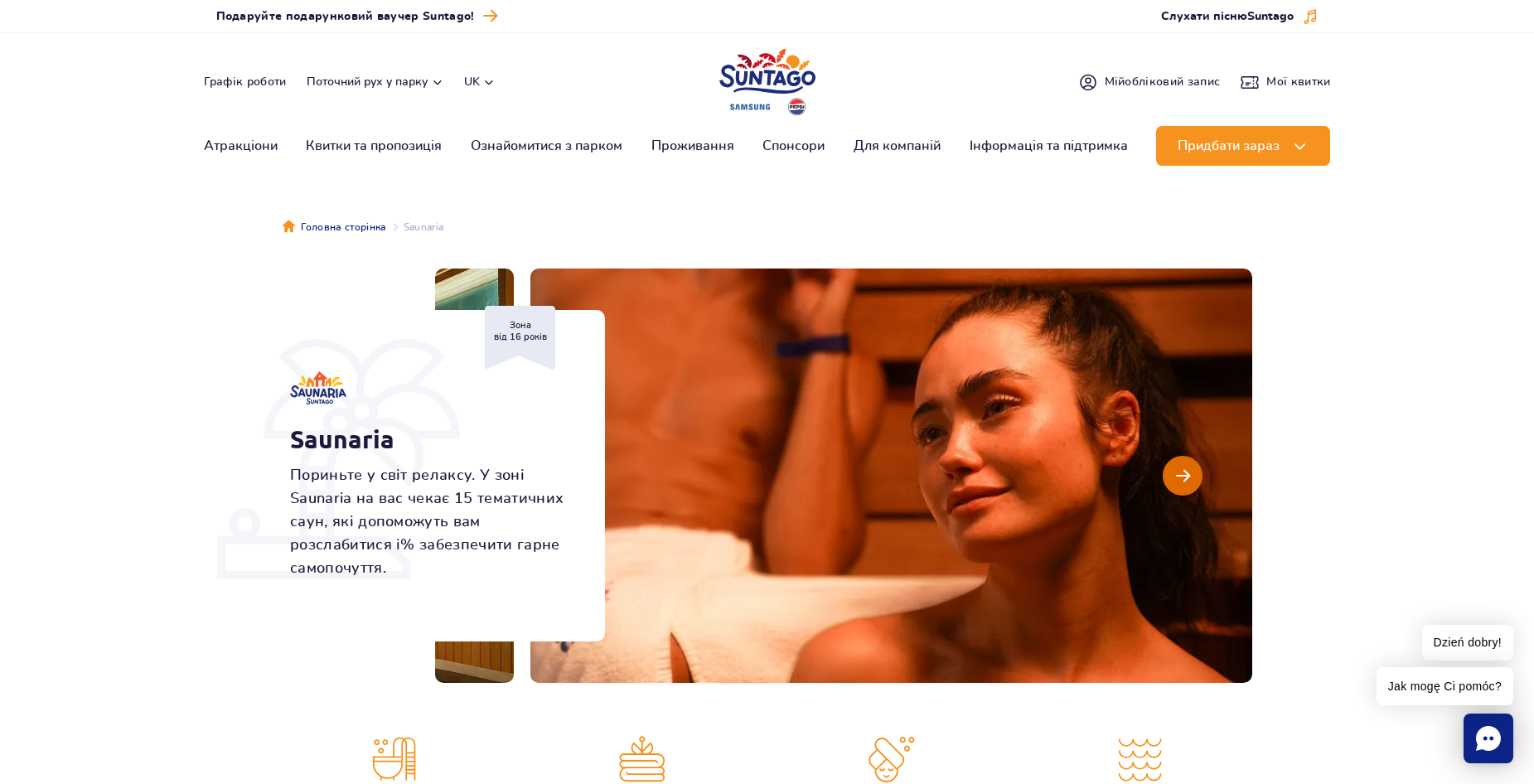
click at [1184, 479] on span "Наступний слайд" at bounding box center [1183, 476] width 14 height 15
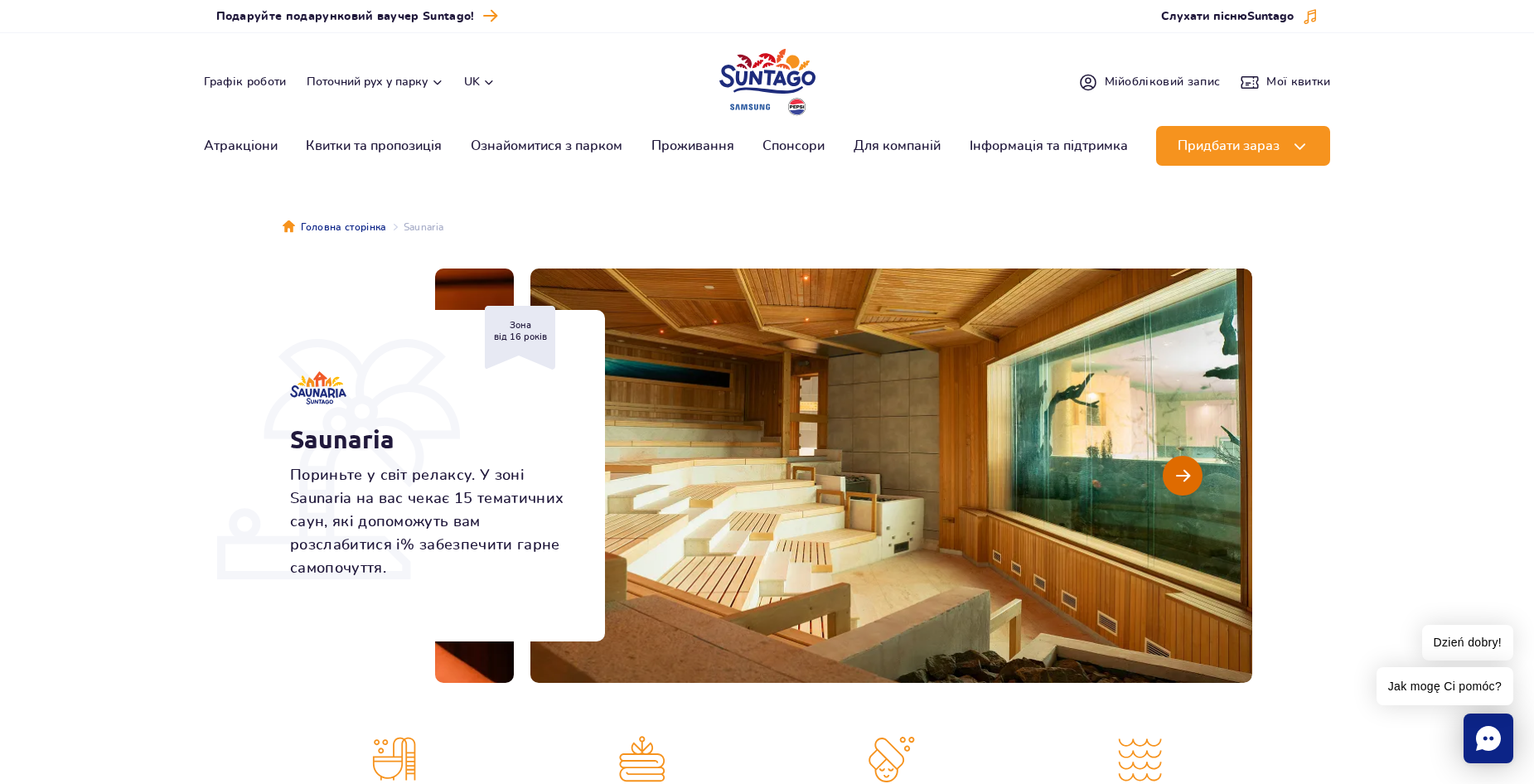
click at [1184, 479] on span "Наступний слайд" at bounding box center [1183, 476] width 14 height 15
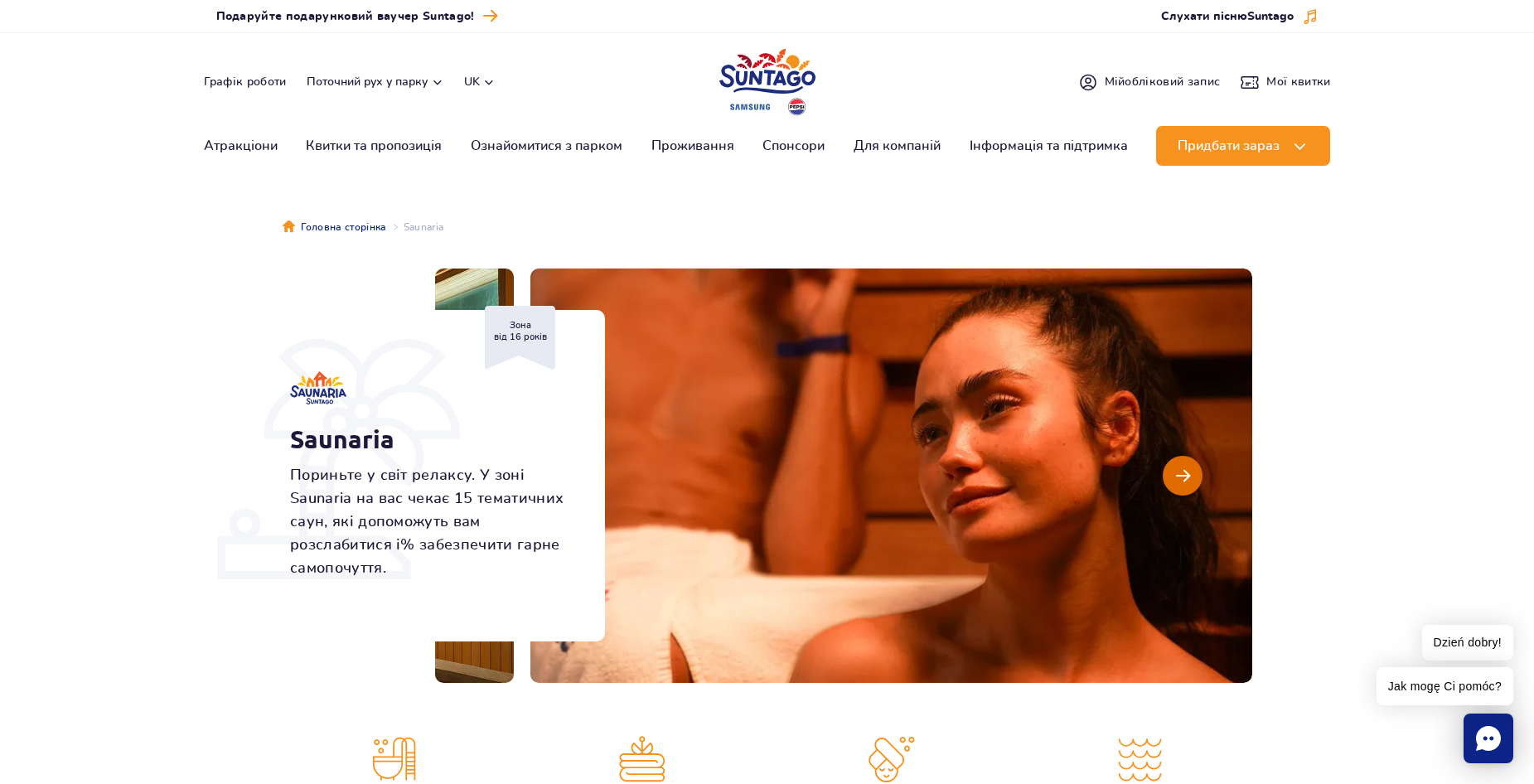
click at [1184, 479] on span "Наступний слайд" at bounding box center [1183, 476] width 14 height 15
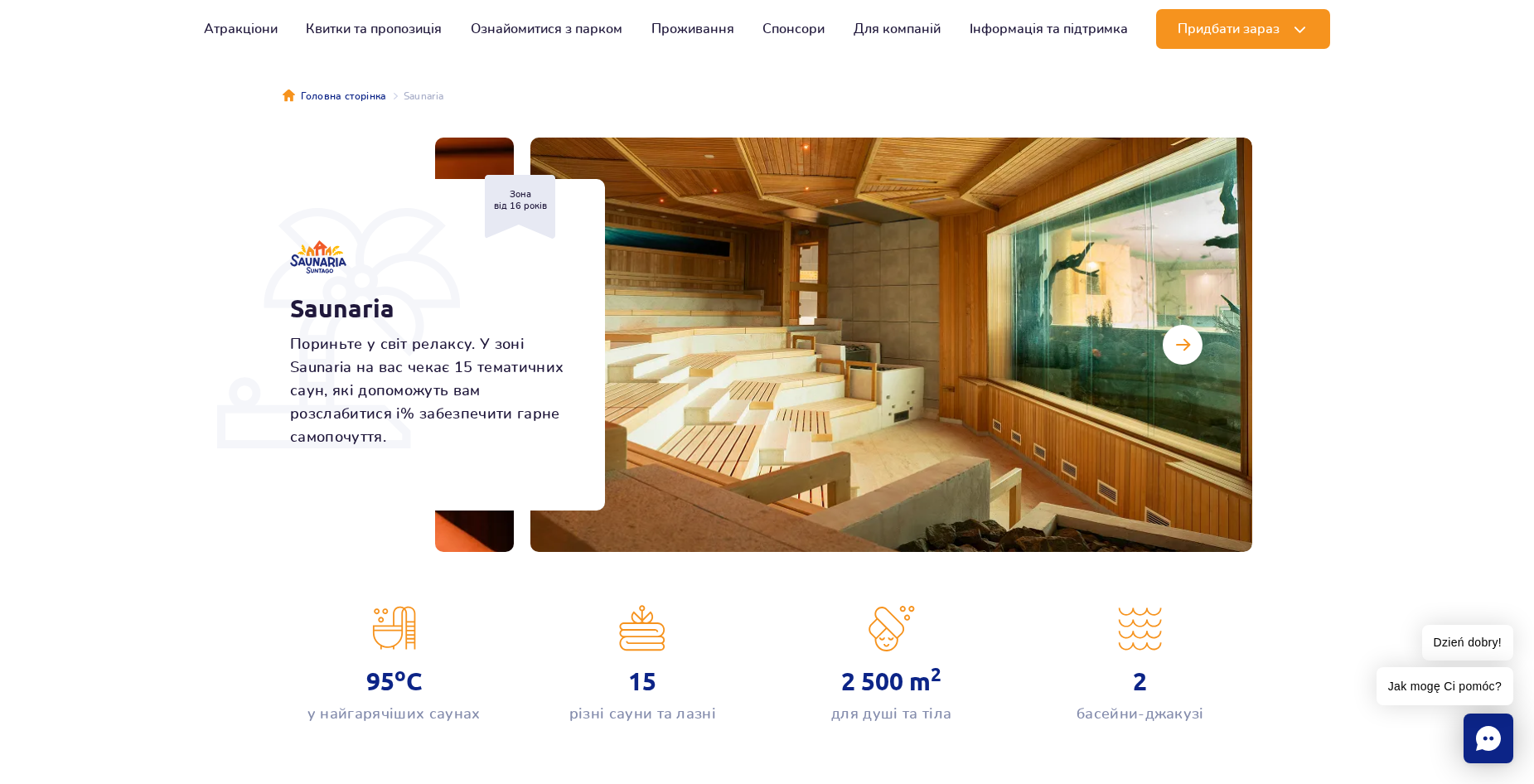
scroll to position [83, 0]
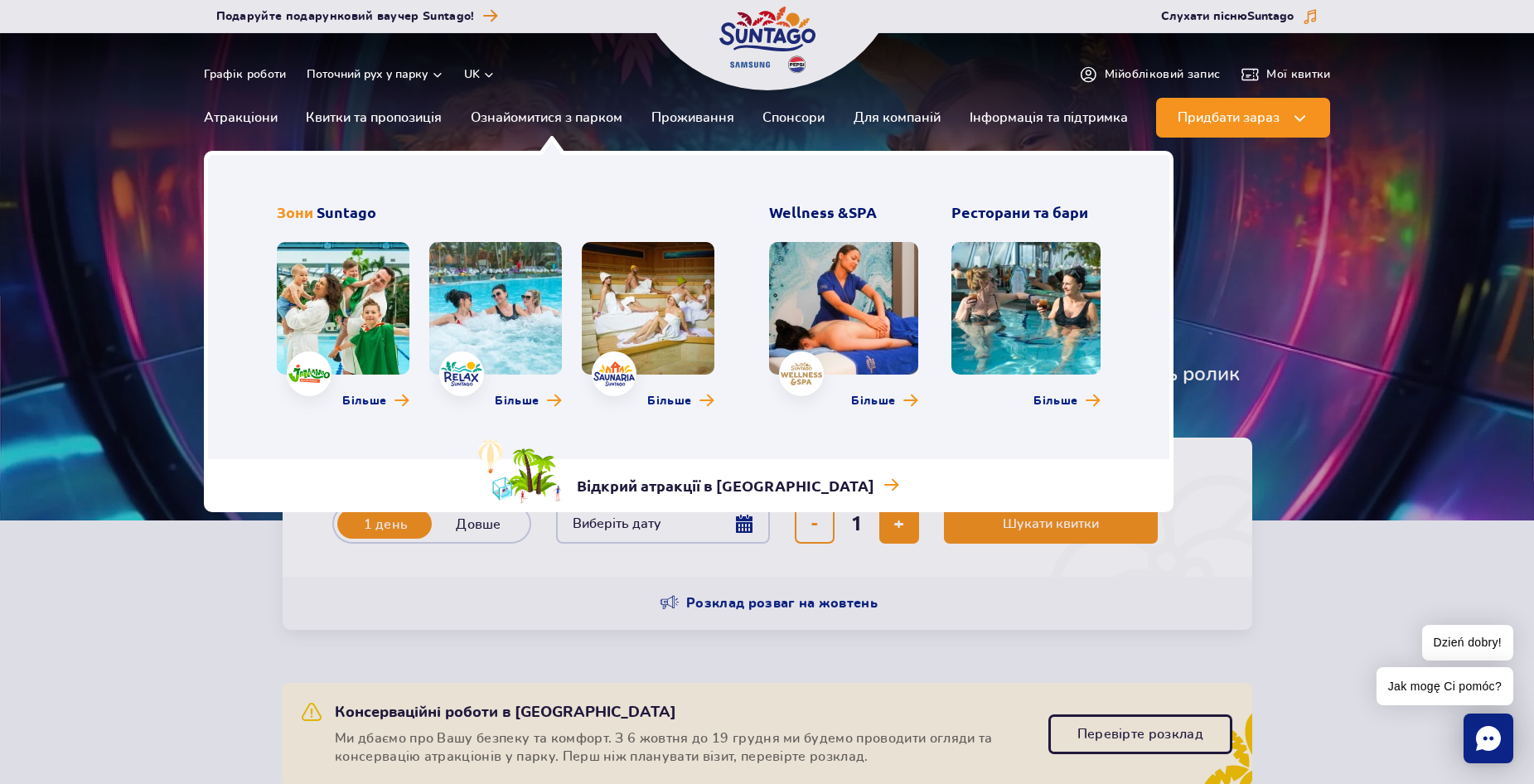
click at [1061, 298] on link at bounding box center [1026, 308] width 149 height 132
click at [1009, 286] on link at bounding box center [1026, 308] width 149 height 132
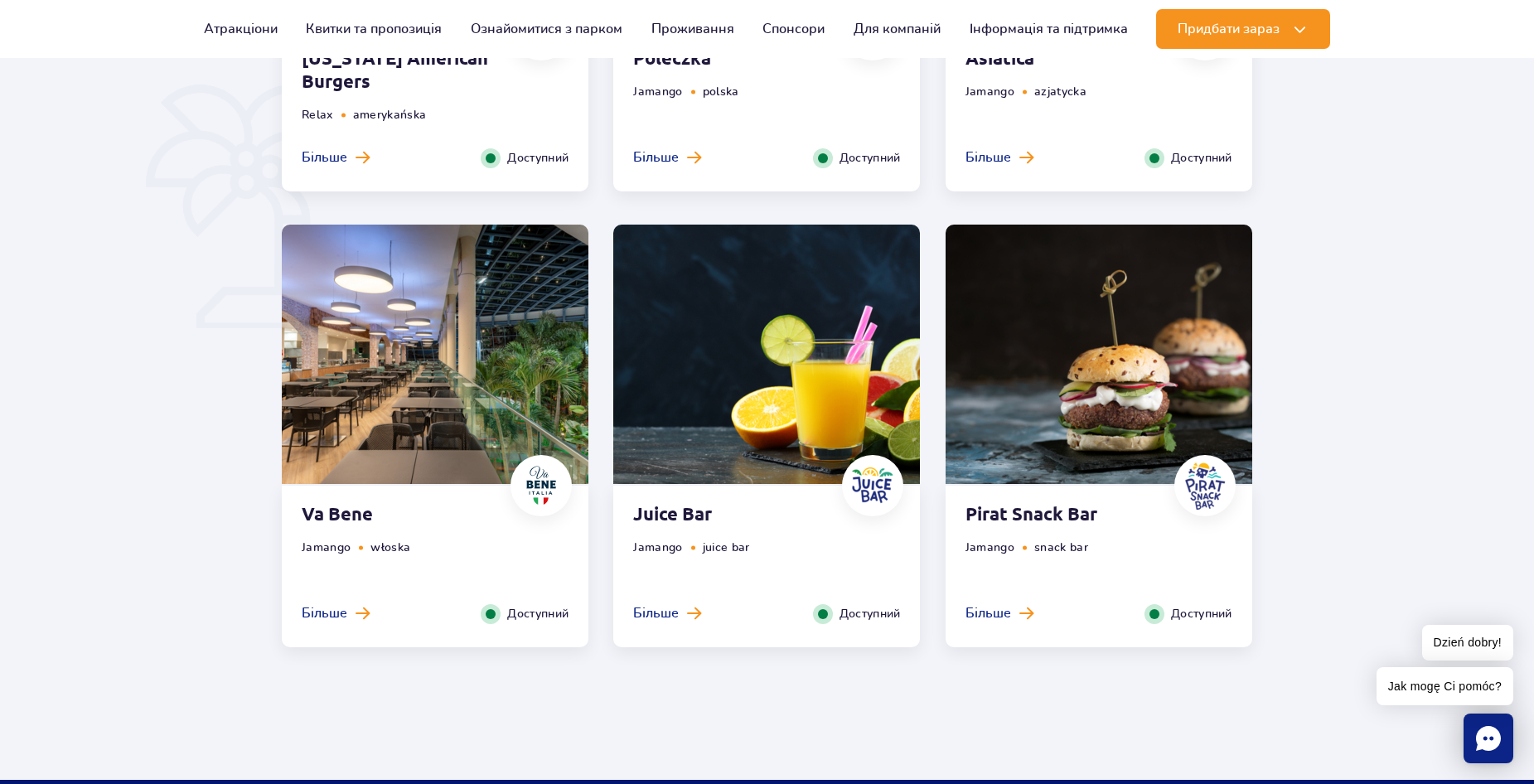
scroll to position [995, 0]
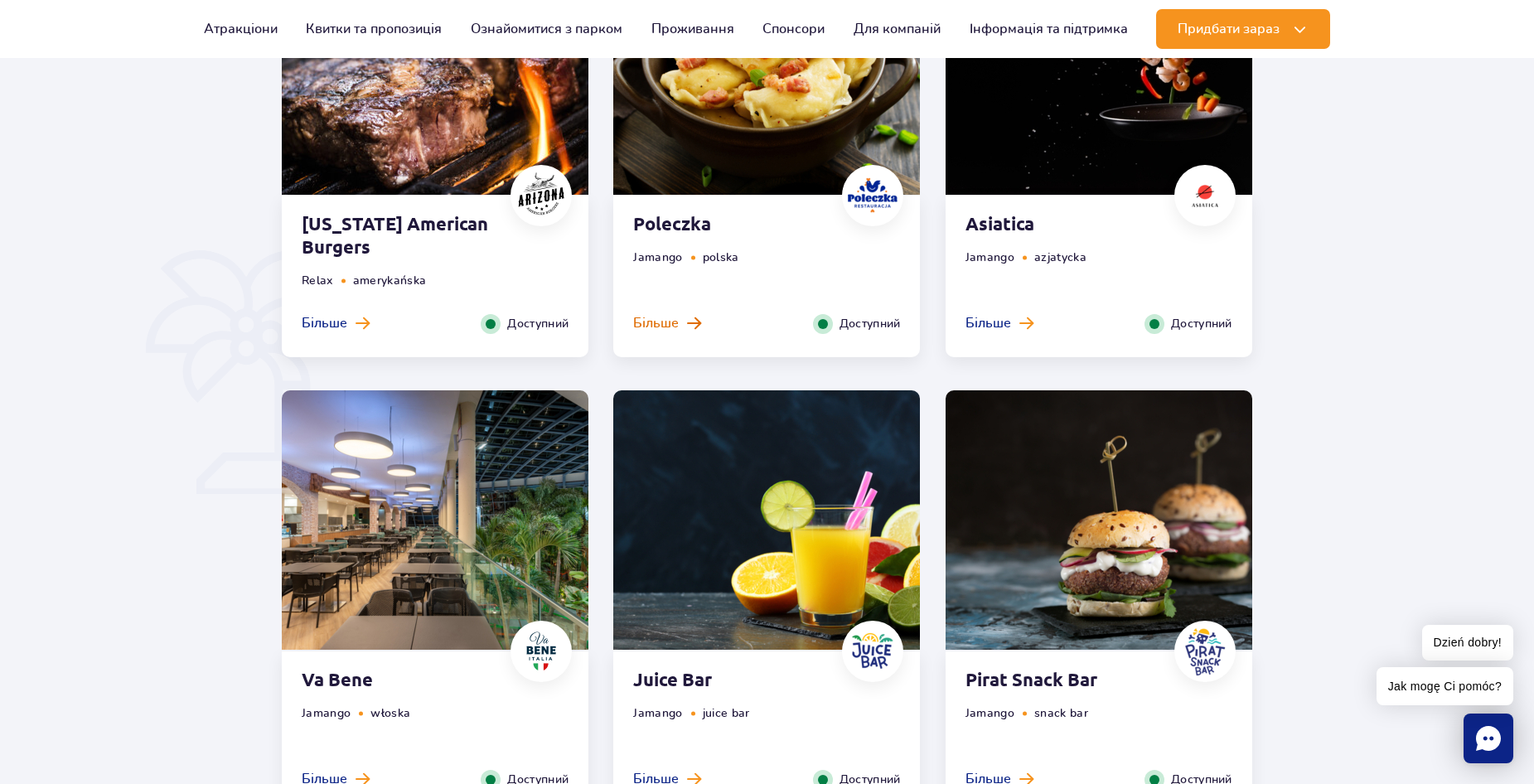
click at [656, 327] on span "Більше" at bounding box center [656, 322] width 45 height 18
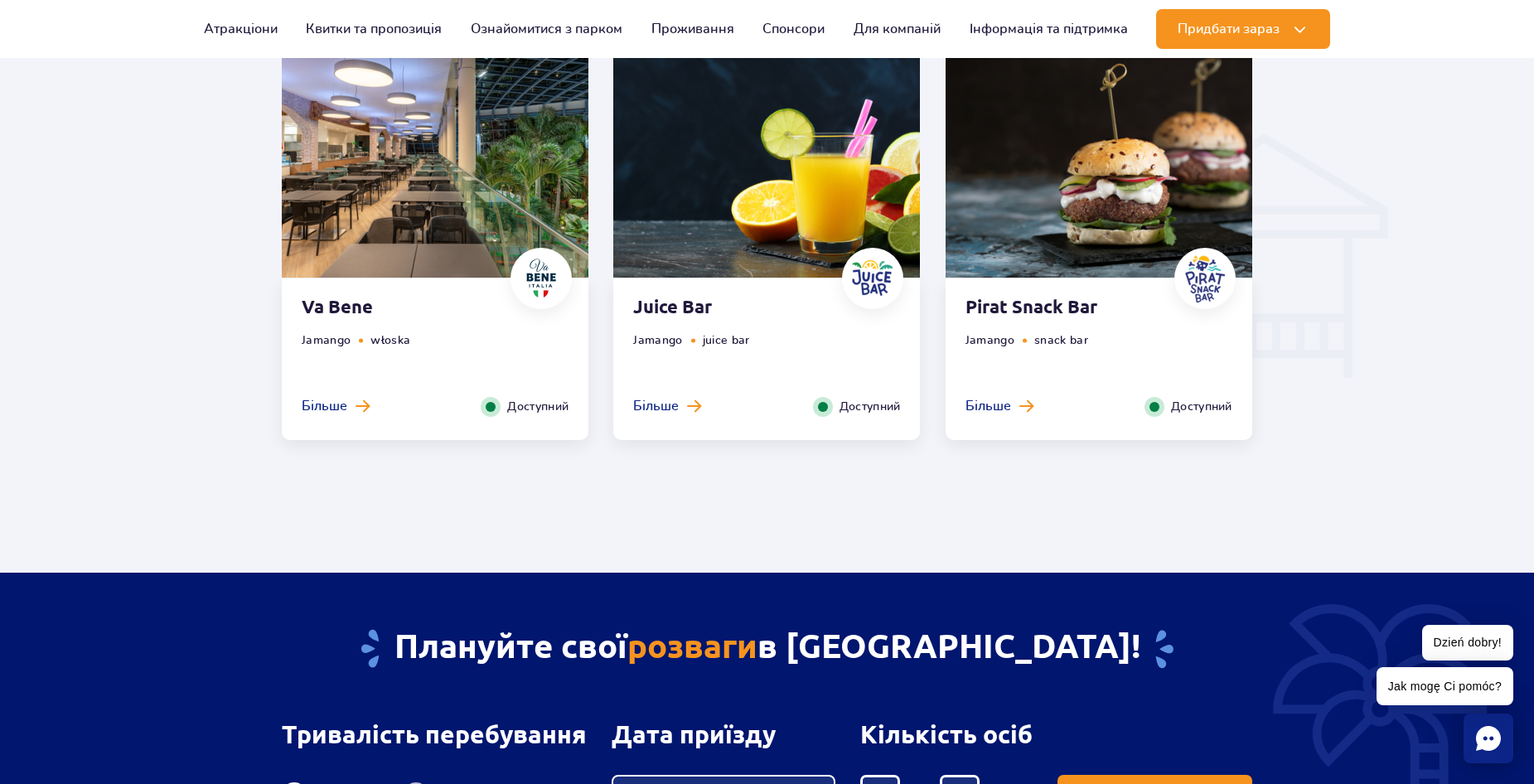
scroll to position [1869, 0]
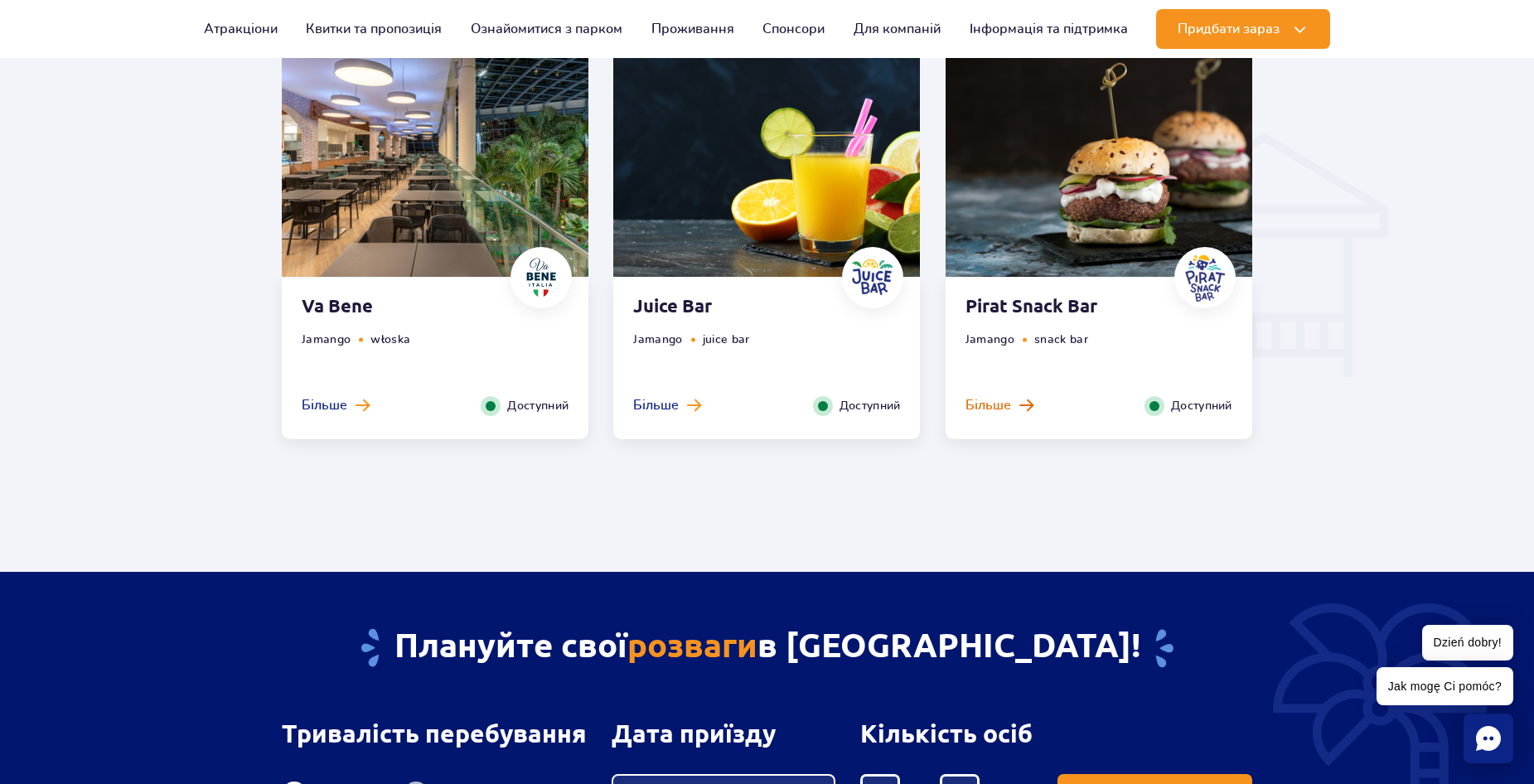
click at [997, 403] on span "Більше" at bounding box center [988, 404] width 45 height 18
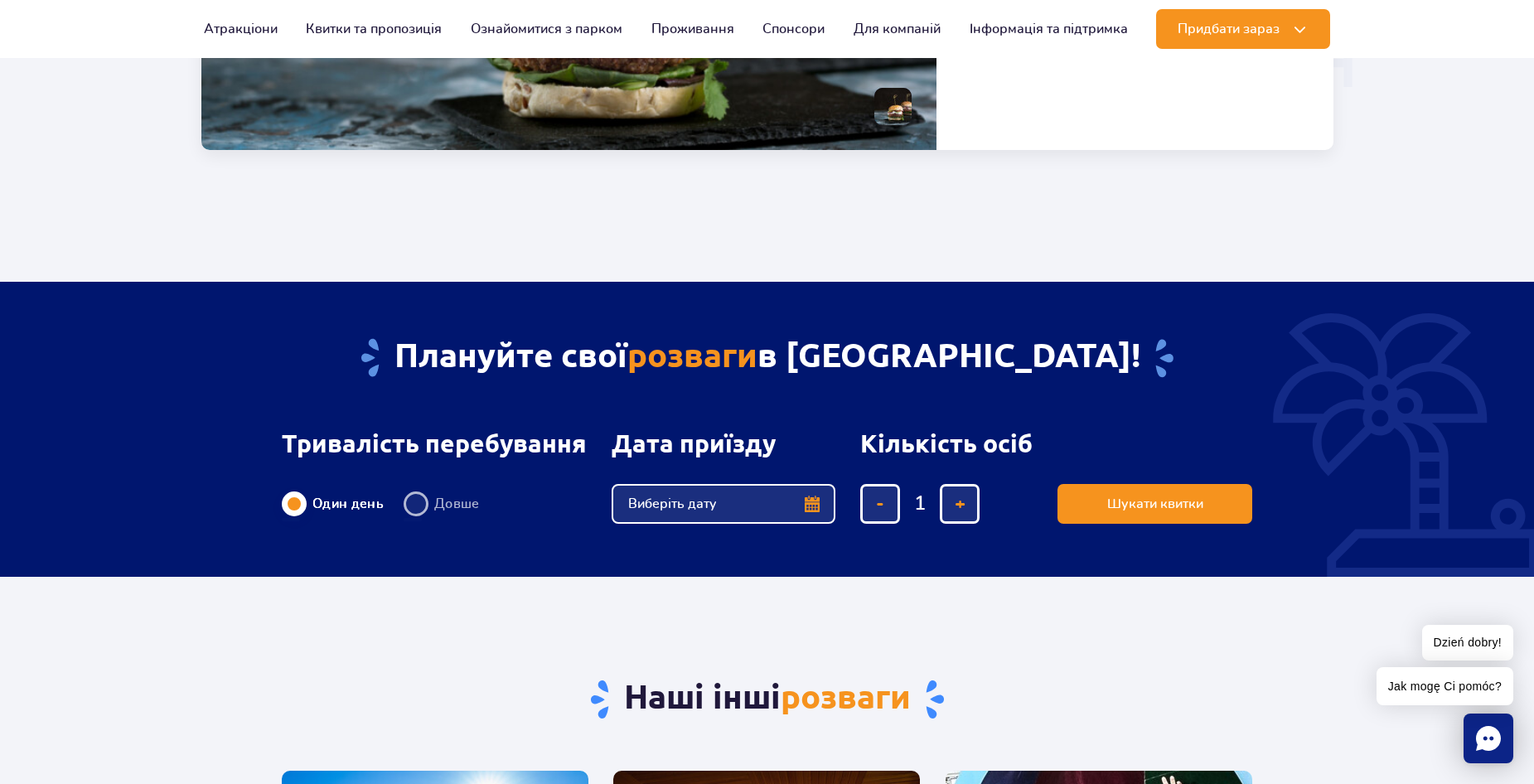
scroll to position [1828, 0]
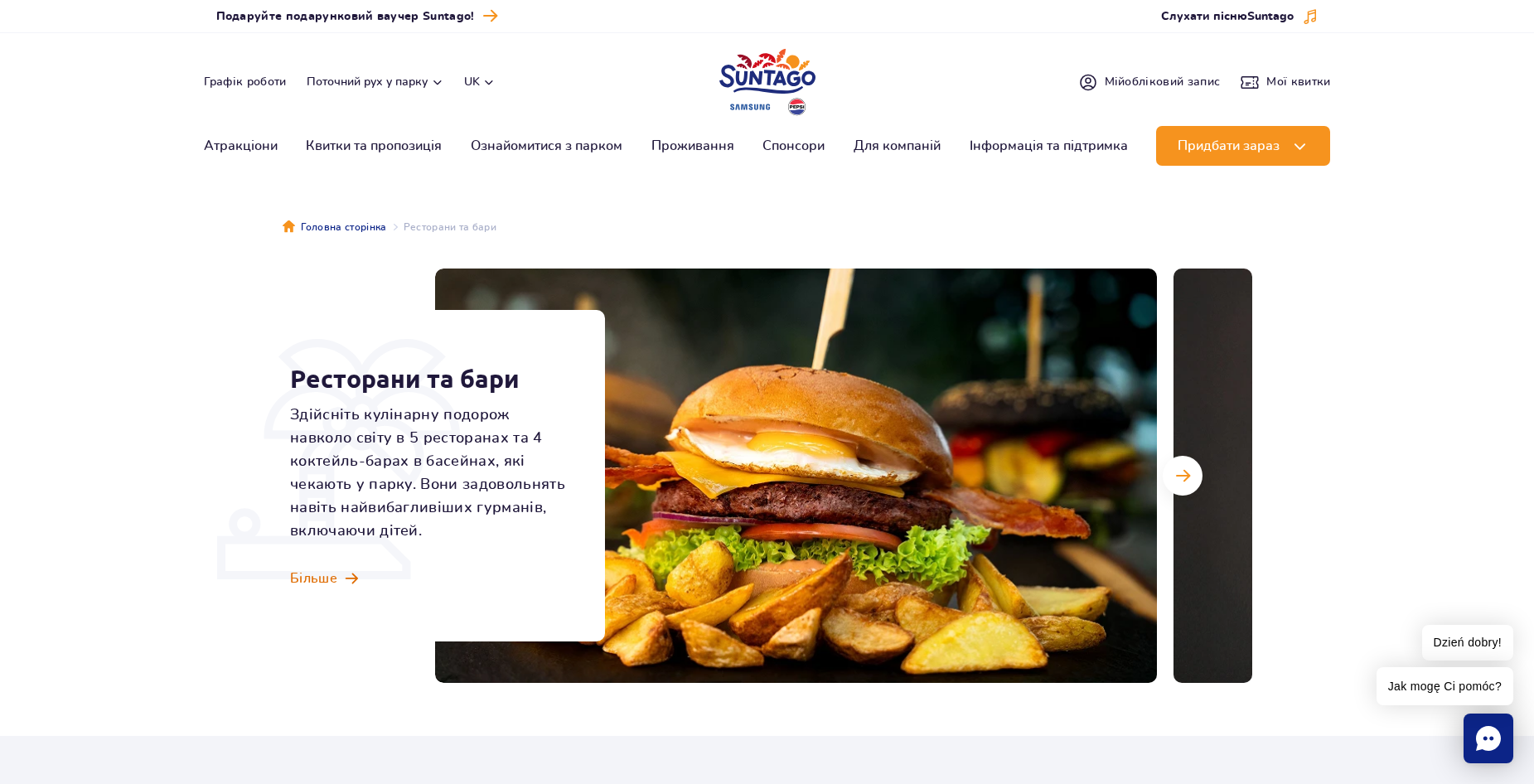
click at [314, 583] on span "Більше" at bounding box center [314, 578] width 47 height 18
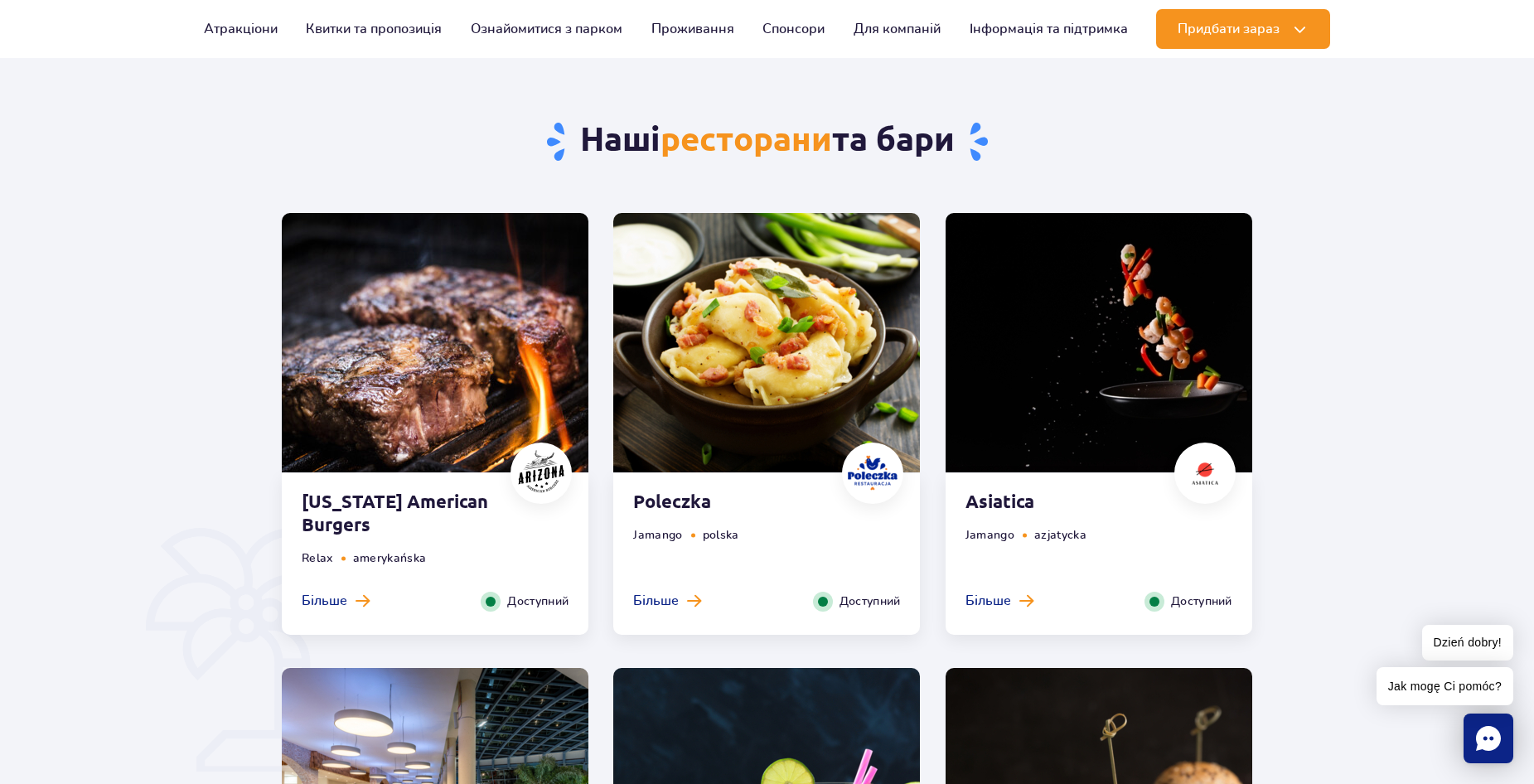
scroll to position [736, 0]
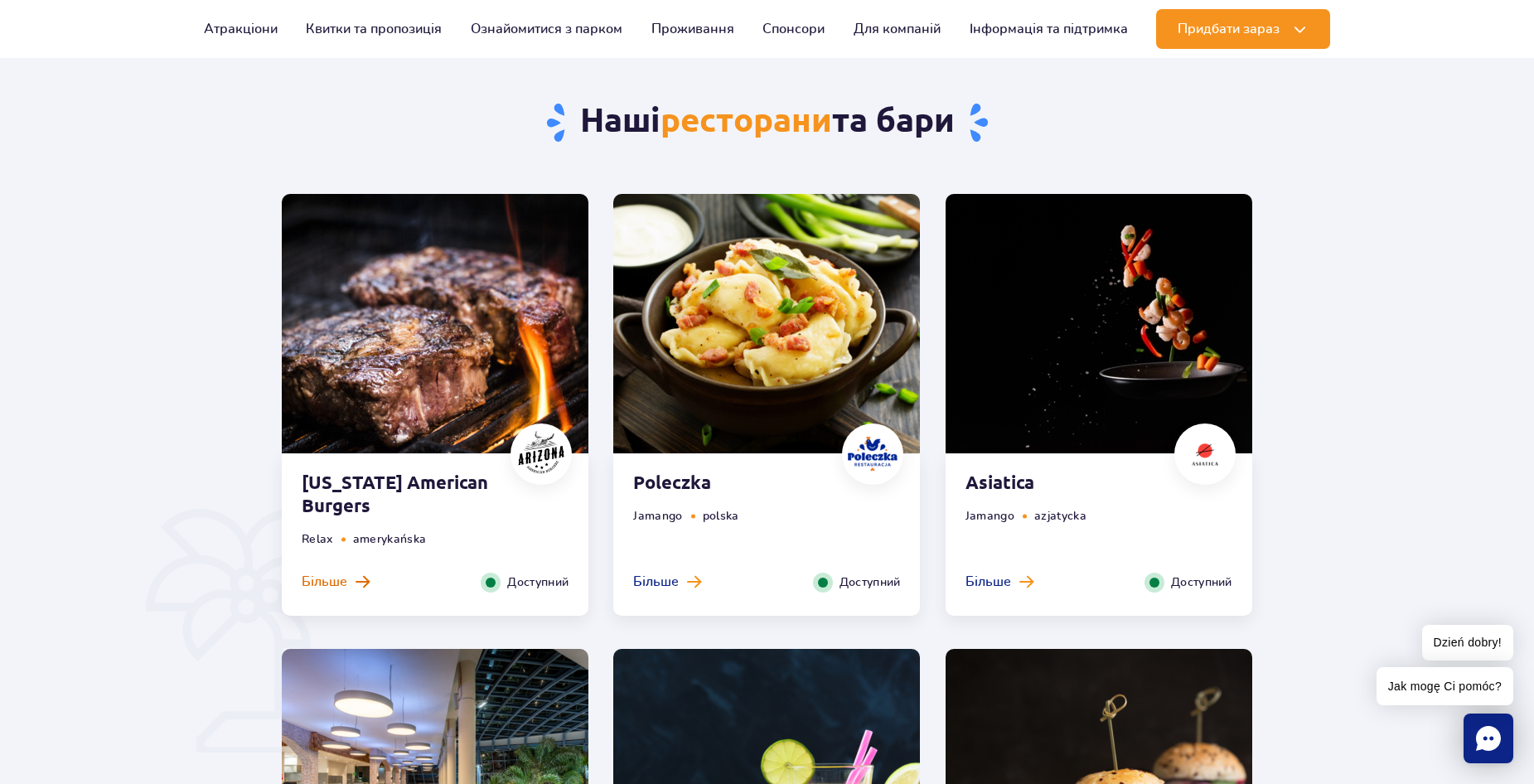
click at [331, 572] on span "Більше" at bounding box center [324, 581] width 45 height 18
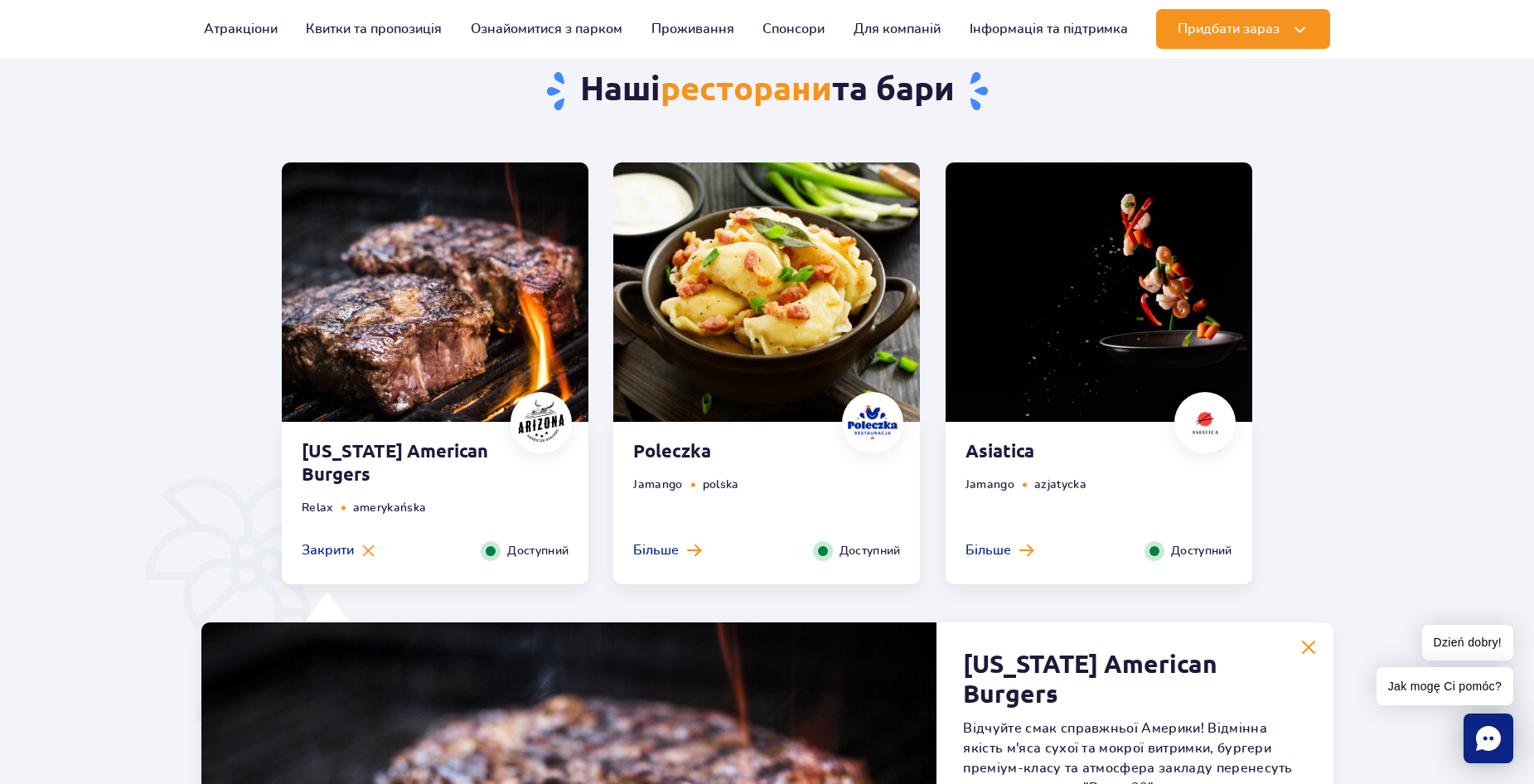
scroll to position [709, 0]
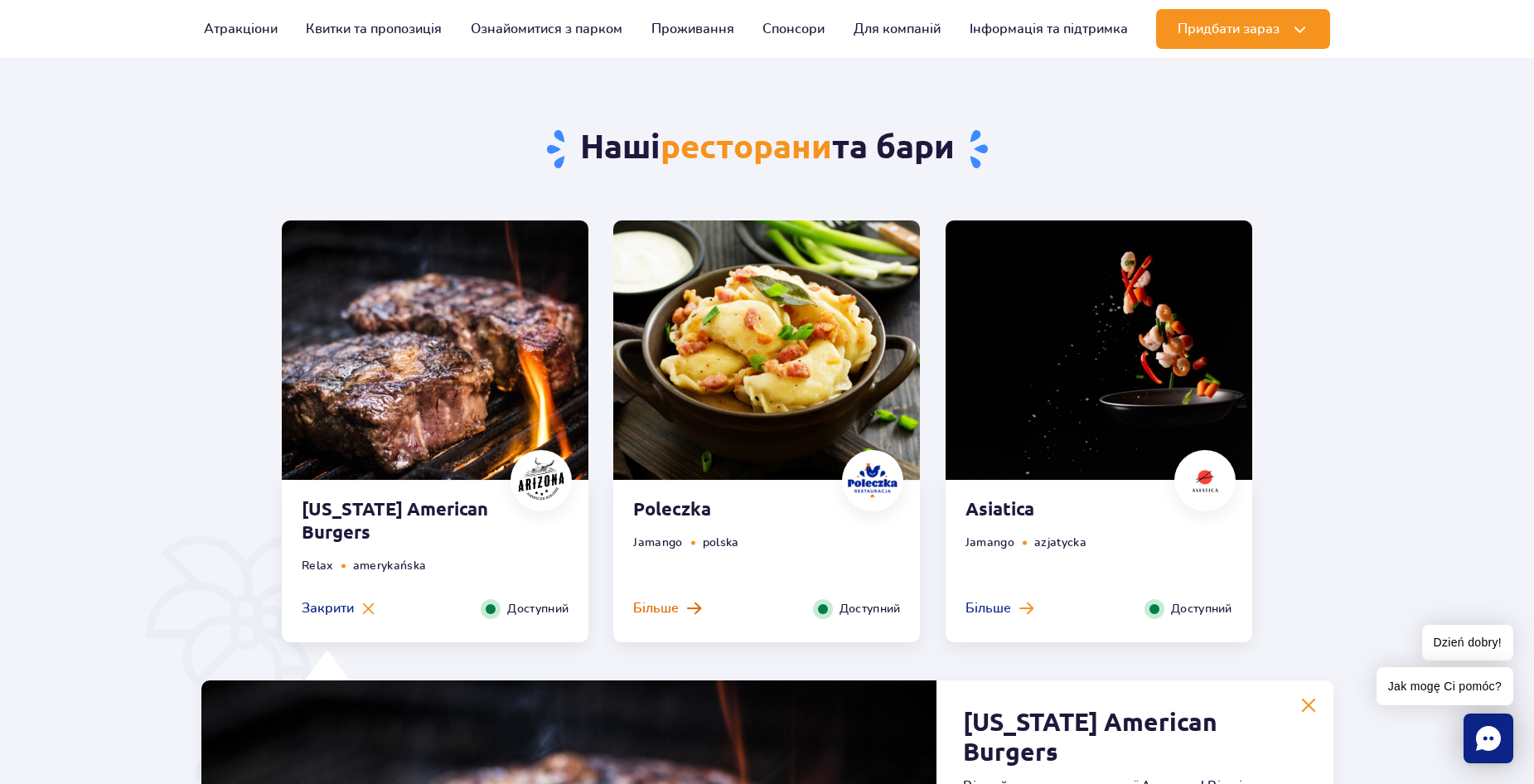
click at [650, 603] on span "Більше" at bounding box center [656, 607] width 45 height 18
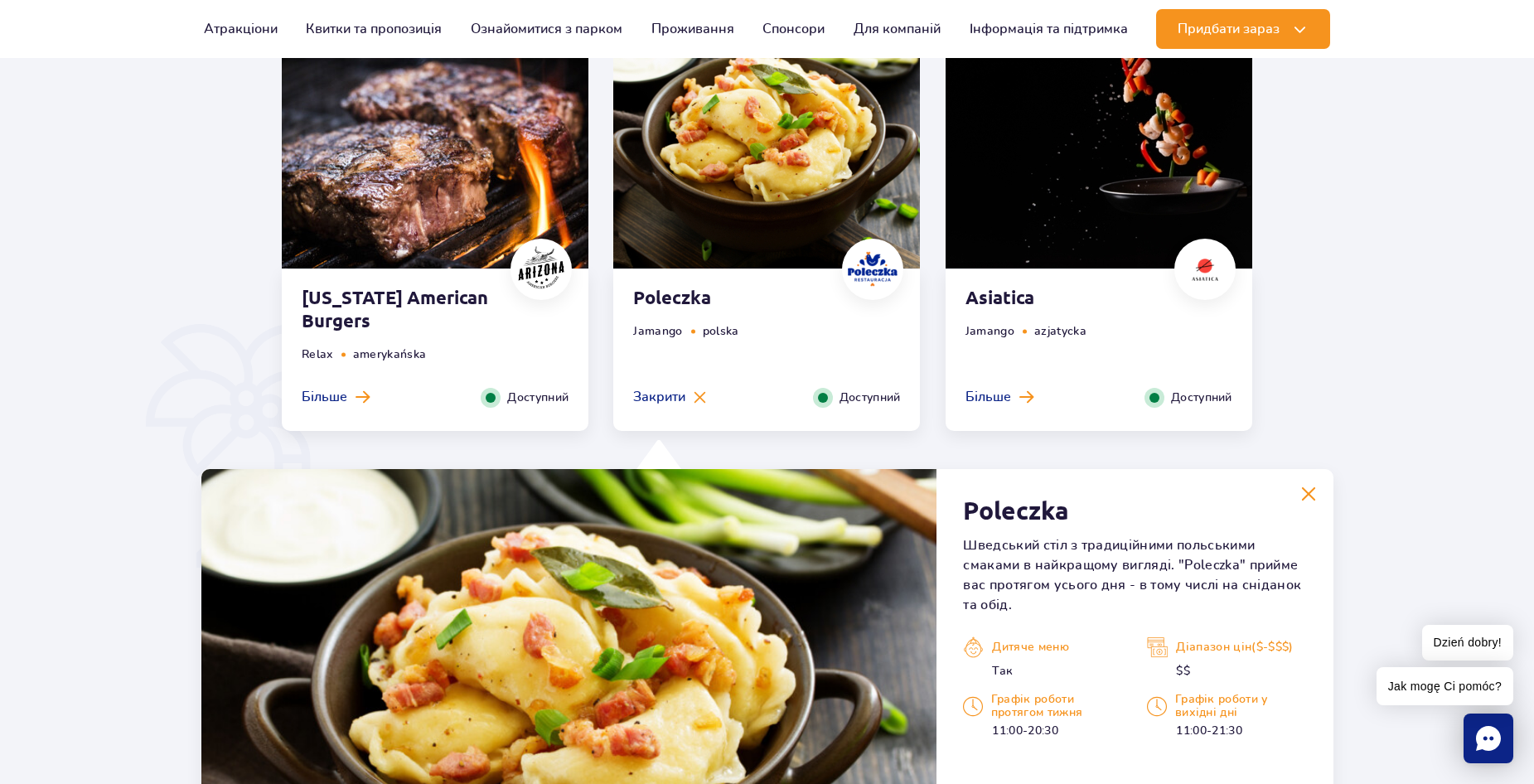
scroll to position [875, 0]
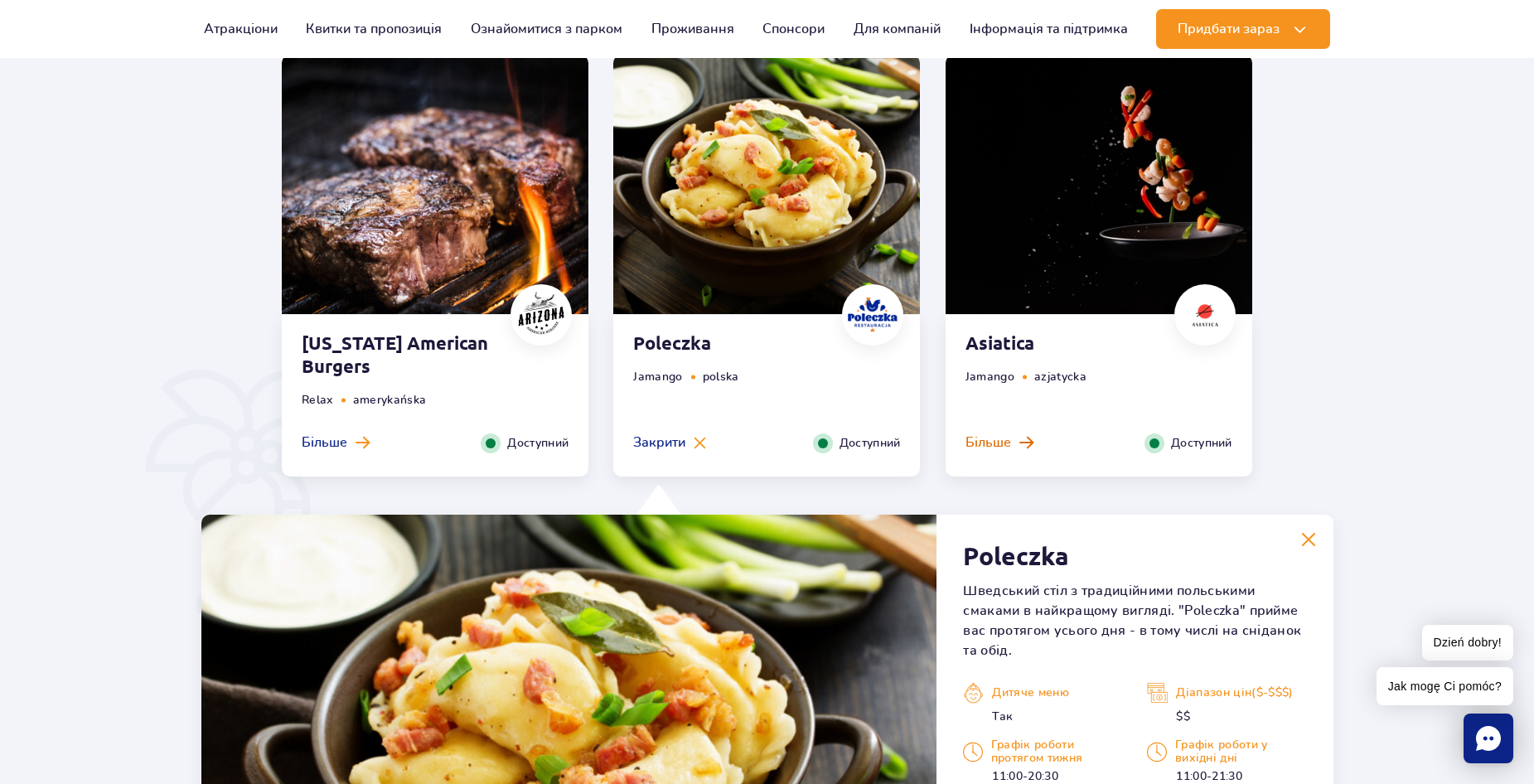
click at [983, 436] on span "Більше" at bounding box center [988, 442] width 45 height 18
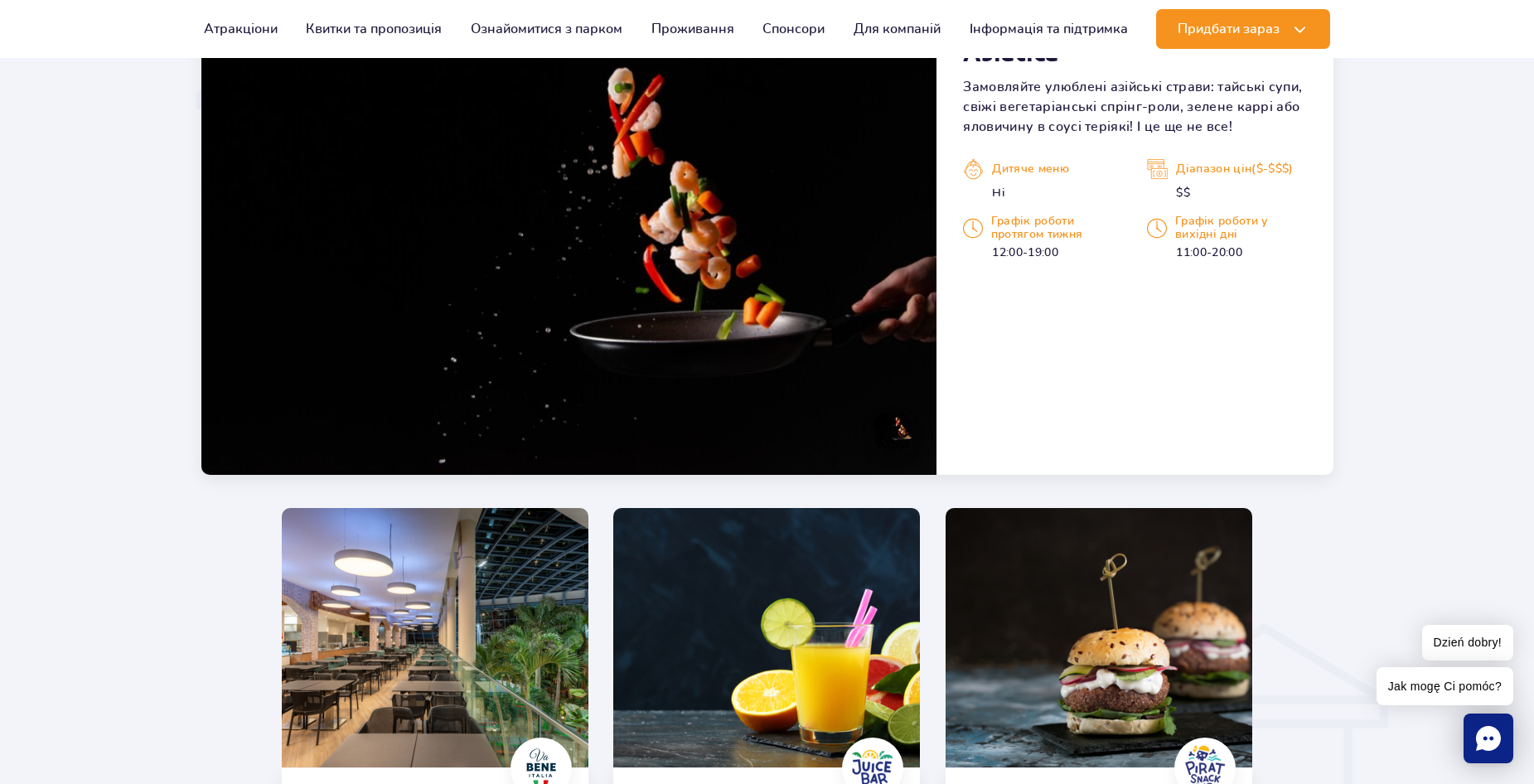
scroll to position [1621, 0]
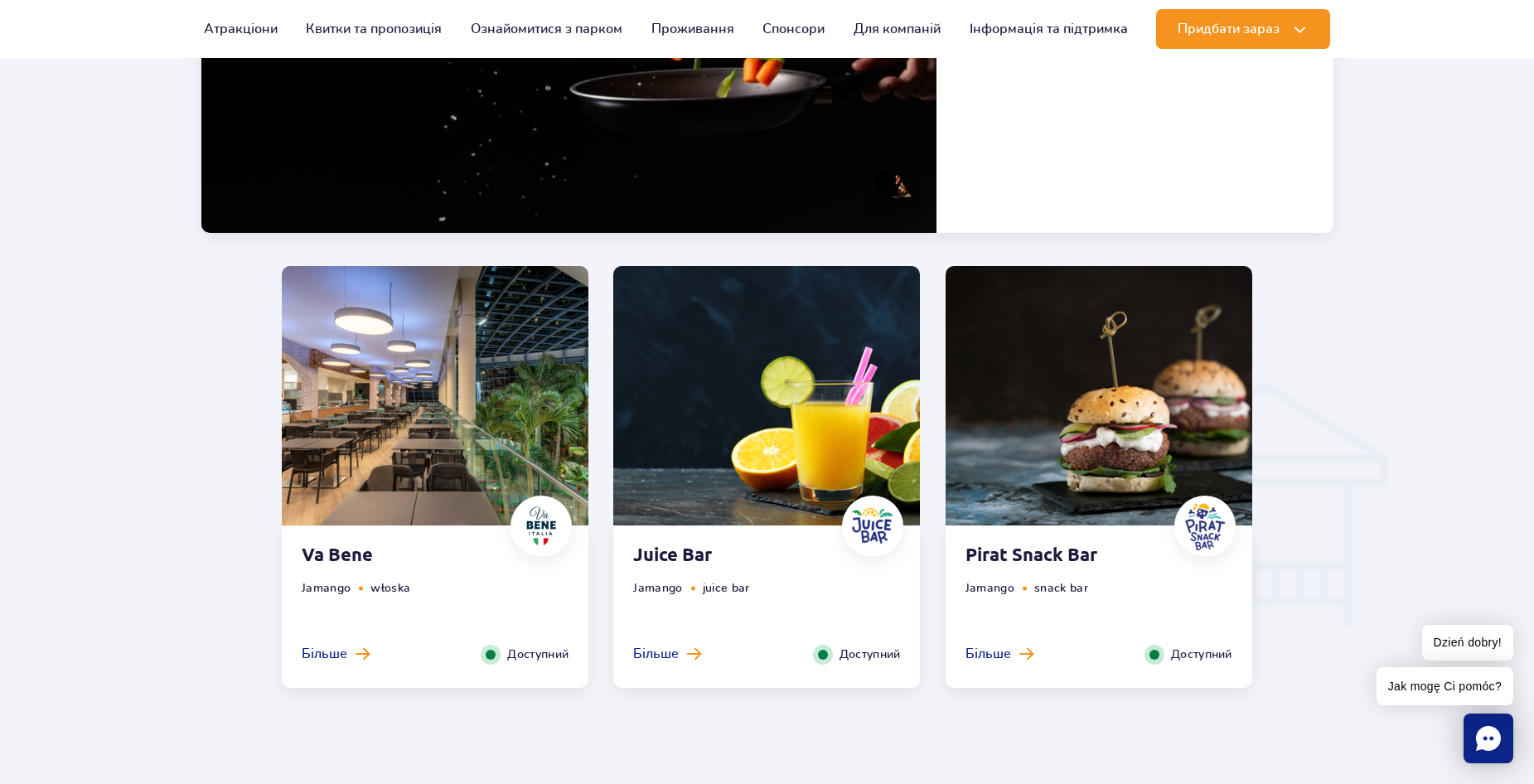
click at [324, 585] on li "Jamango" at bounding box center [326, 588] width 49 height 18
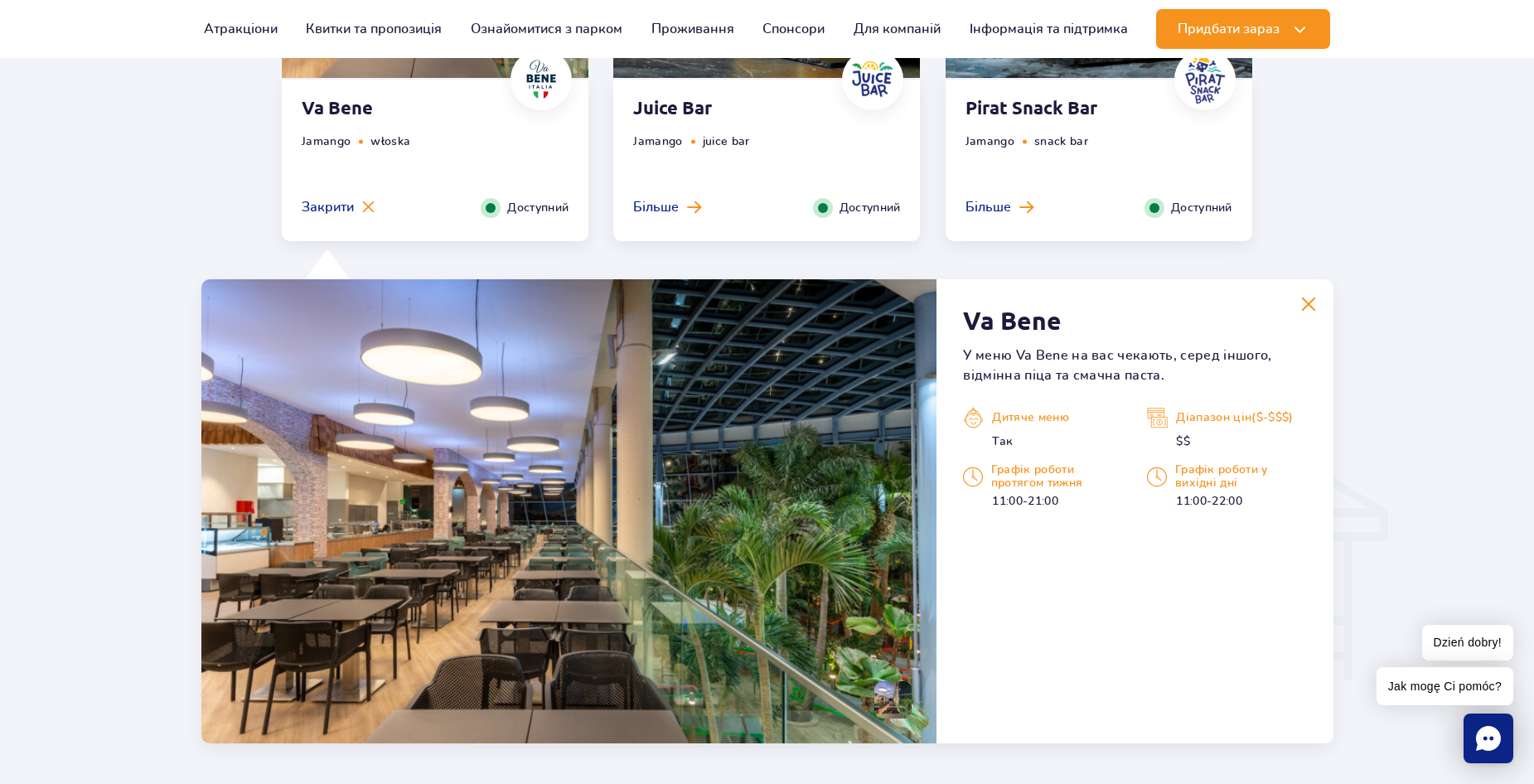
scroll to position [1248, 0]
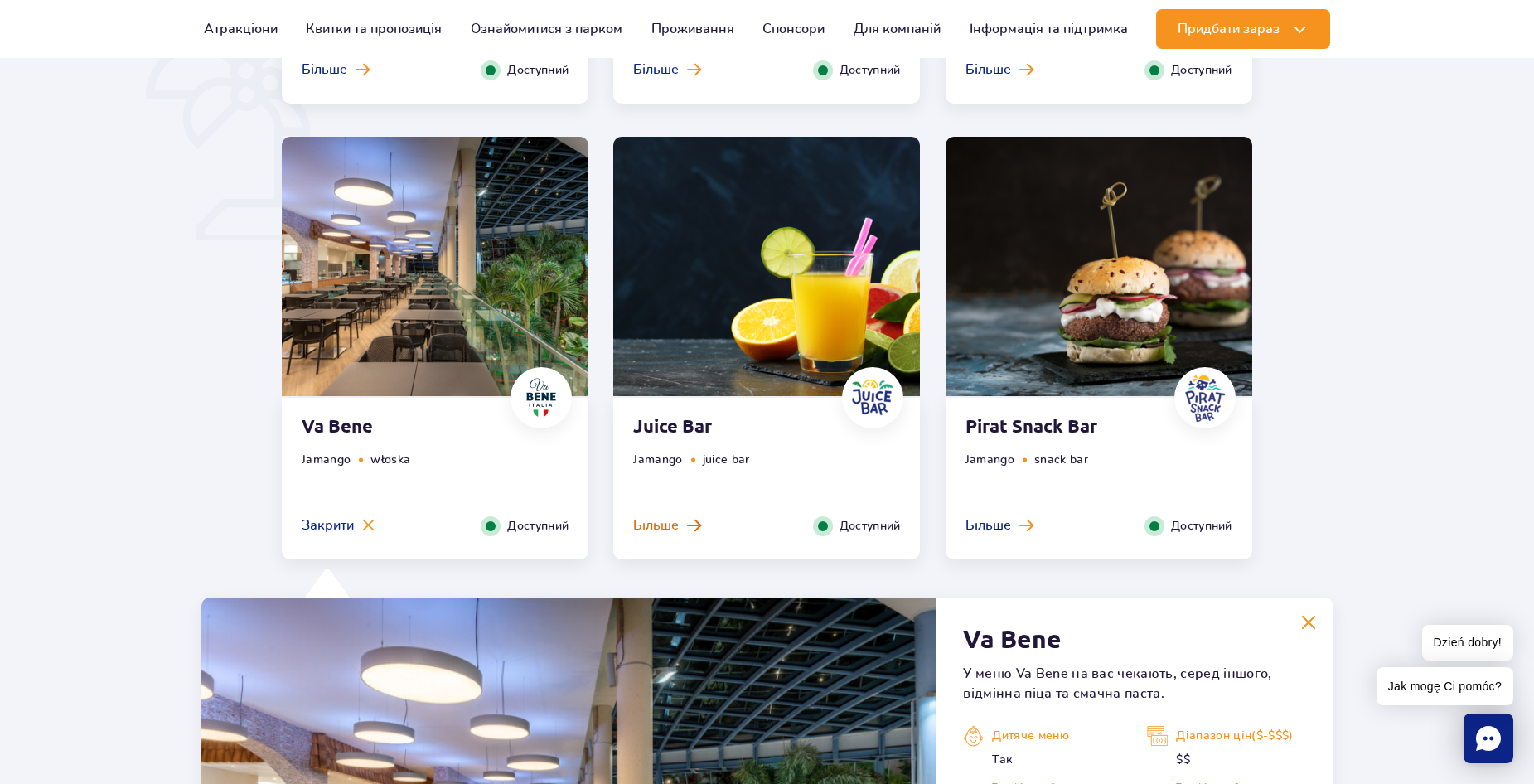
click at [651, 518] on span "Більше" at bounding box center [656, 525] width 45 height 18
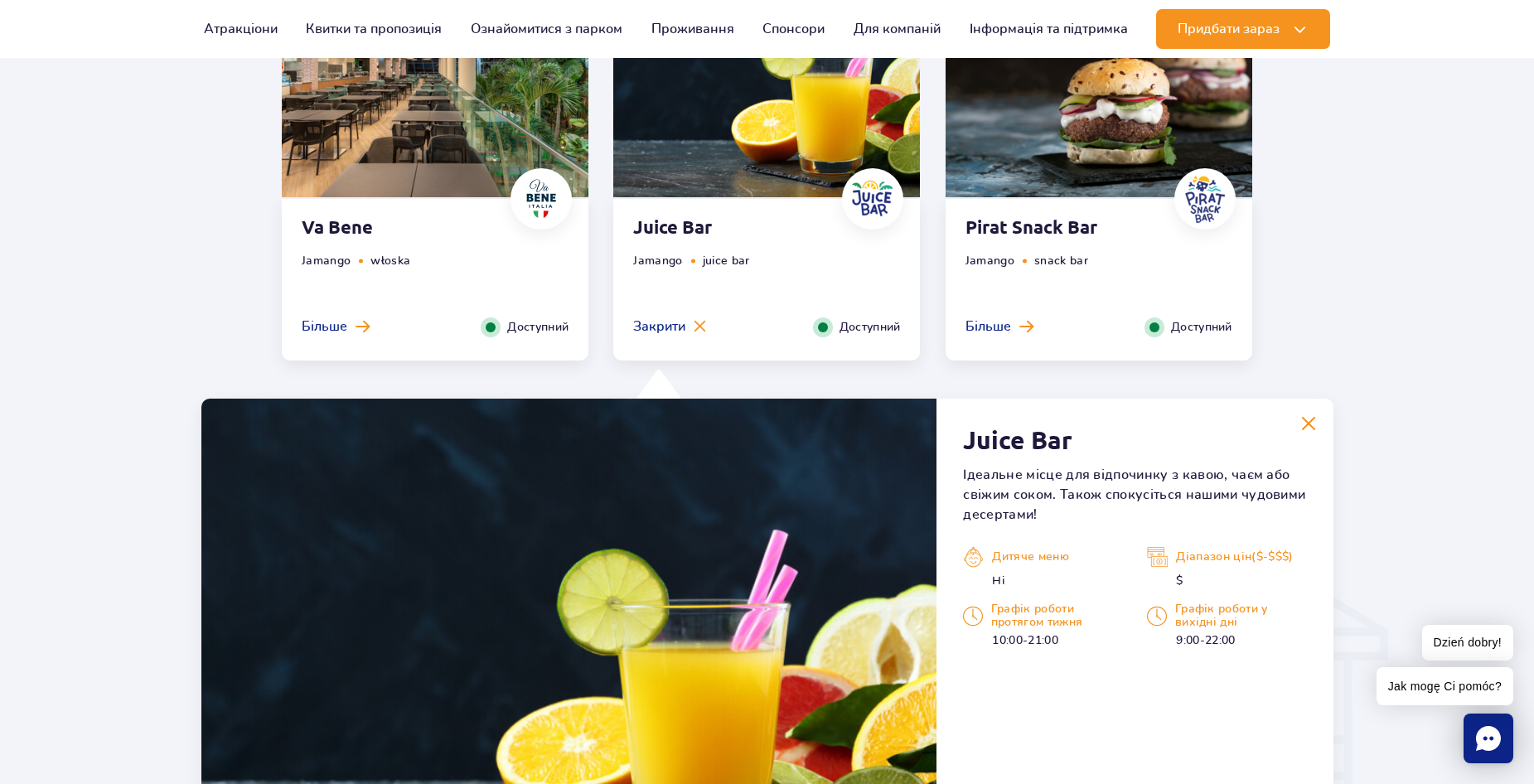
scroll to position [1414, 0]
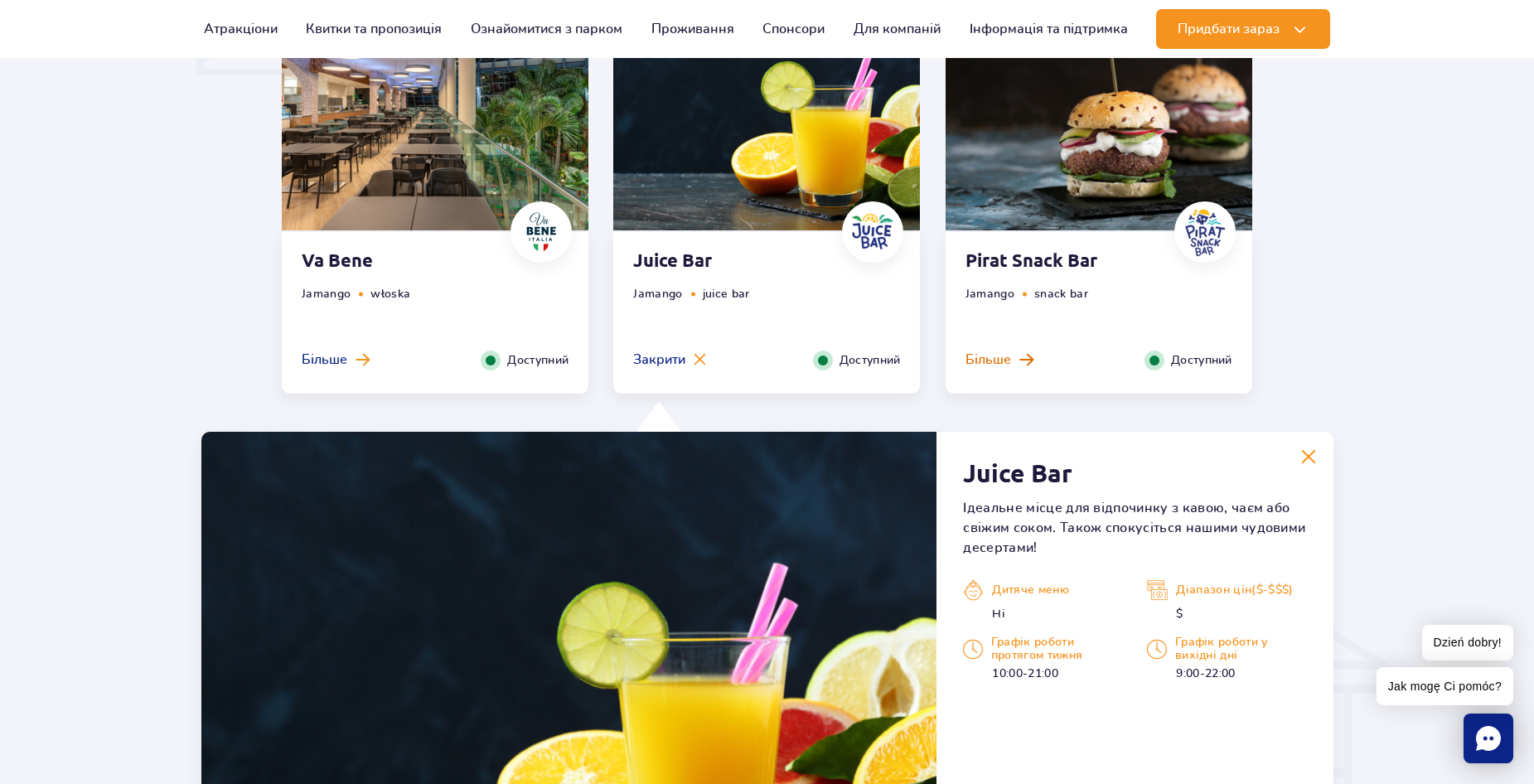
click at [982, 361] on span "Більше" at bounding box center [988, 359] width 45 height 18
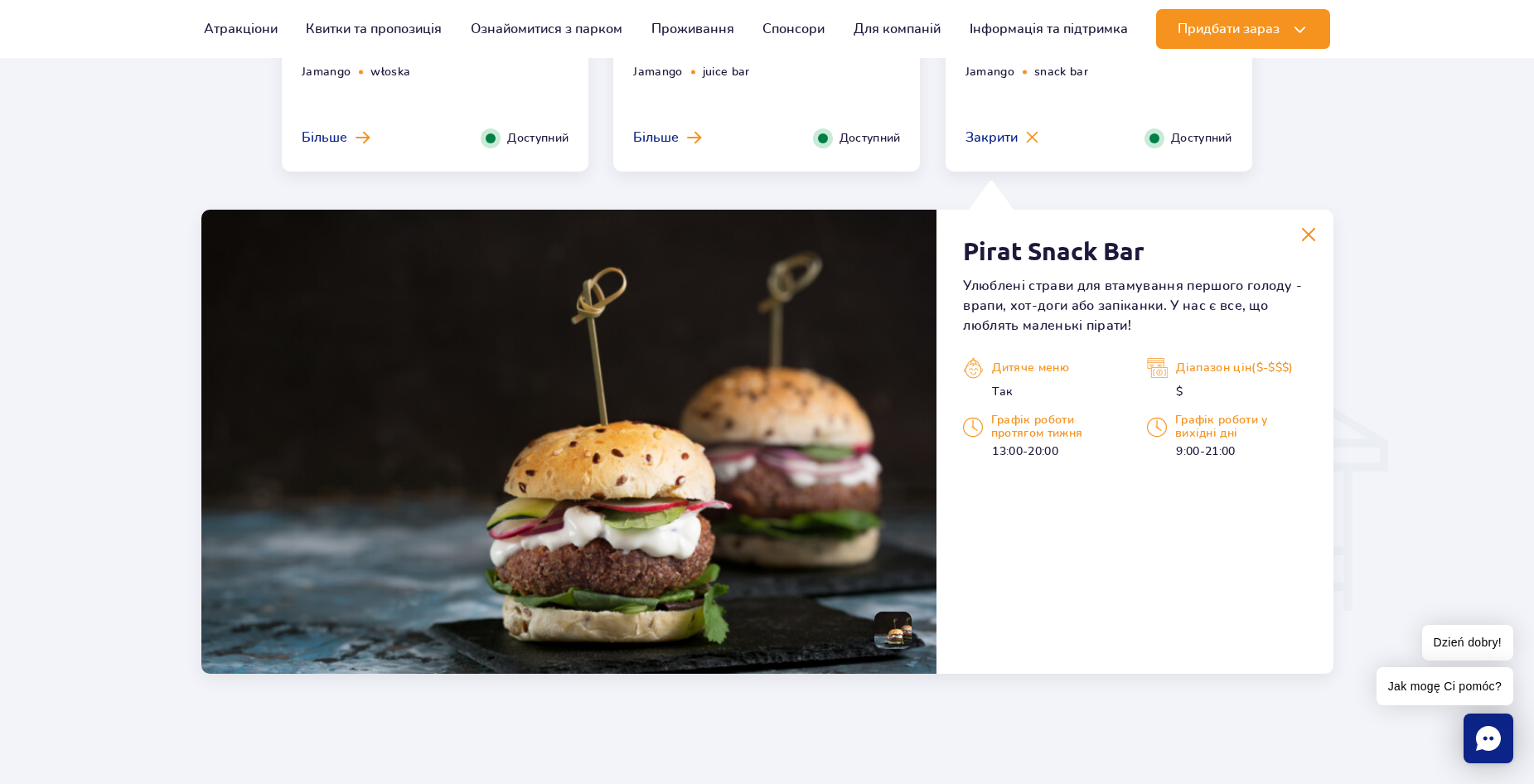
scroll to position [1746, 0]
